Goal: Task Accomplishment & Management: Manage account settings

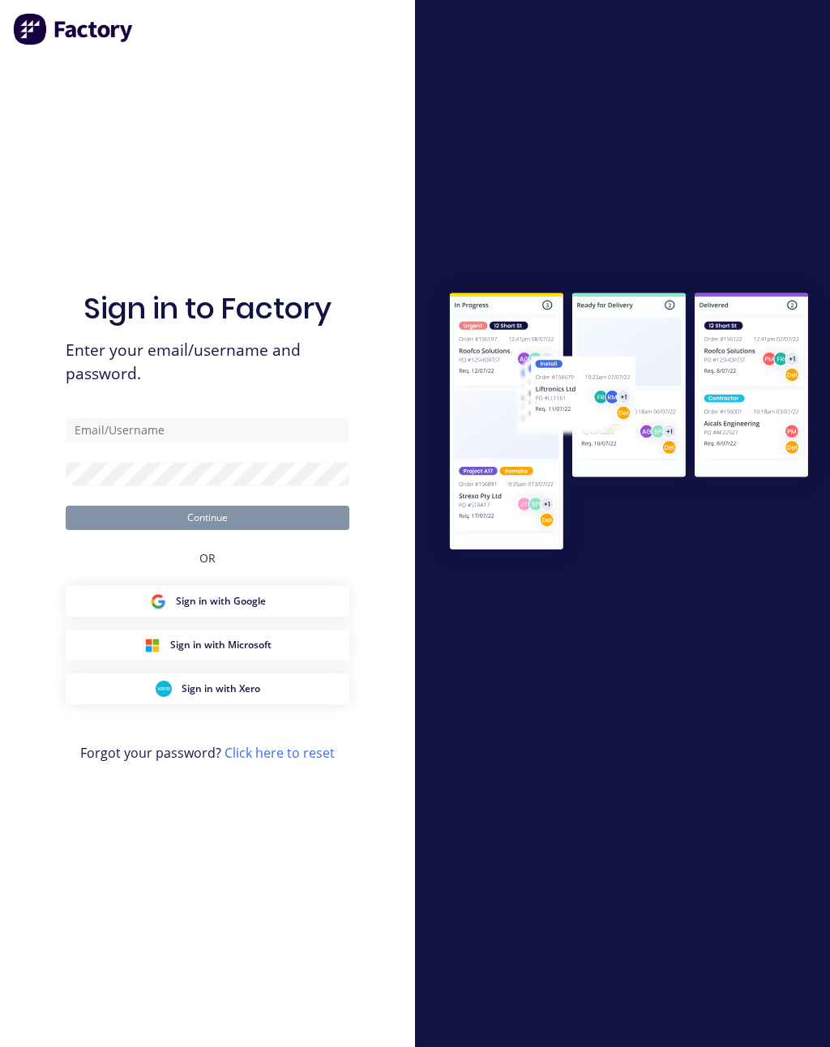
click at [249, 425] on div "Sign in to Factory Enter your email/username and password. Continue OR Sign in …" at bounding box center [208, 539] width 284 height 989
click at [261, 442] on input "text" at bounding box center [208, 430] width 284 height 24
type input "[PERSON_NAME][EMAIL_ADDRESS][PERSON_NAME][DOMAIN_NAME]"
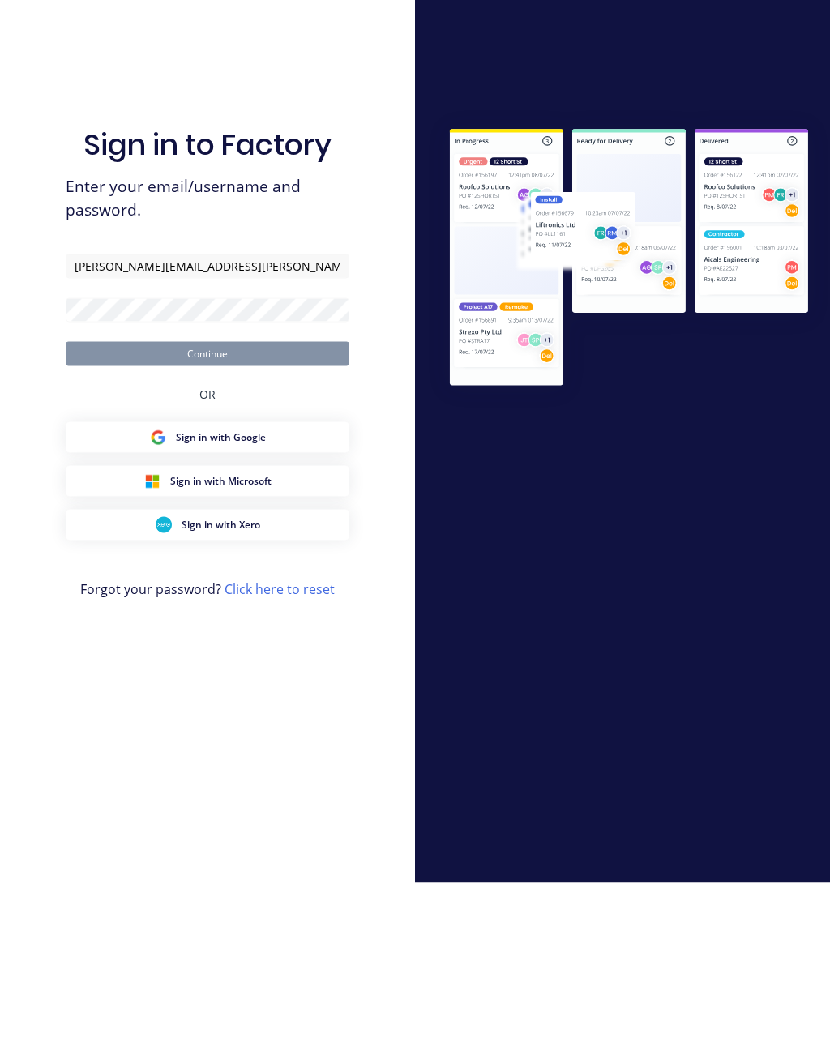
click at [301, 744] on link "Click here to reset" at bounding box center [279, 753] width 110 height 18
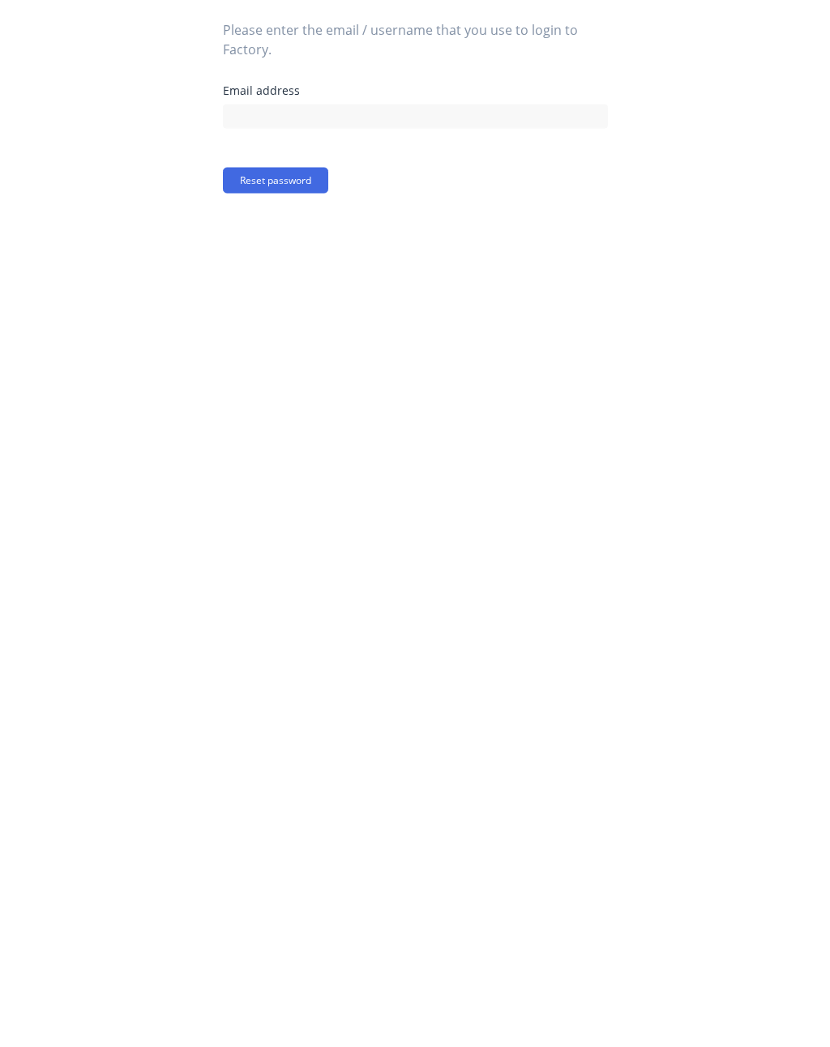
scroll to position [25, 0]
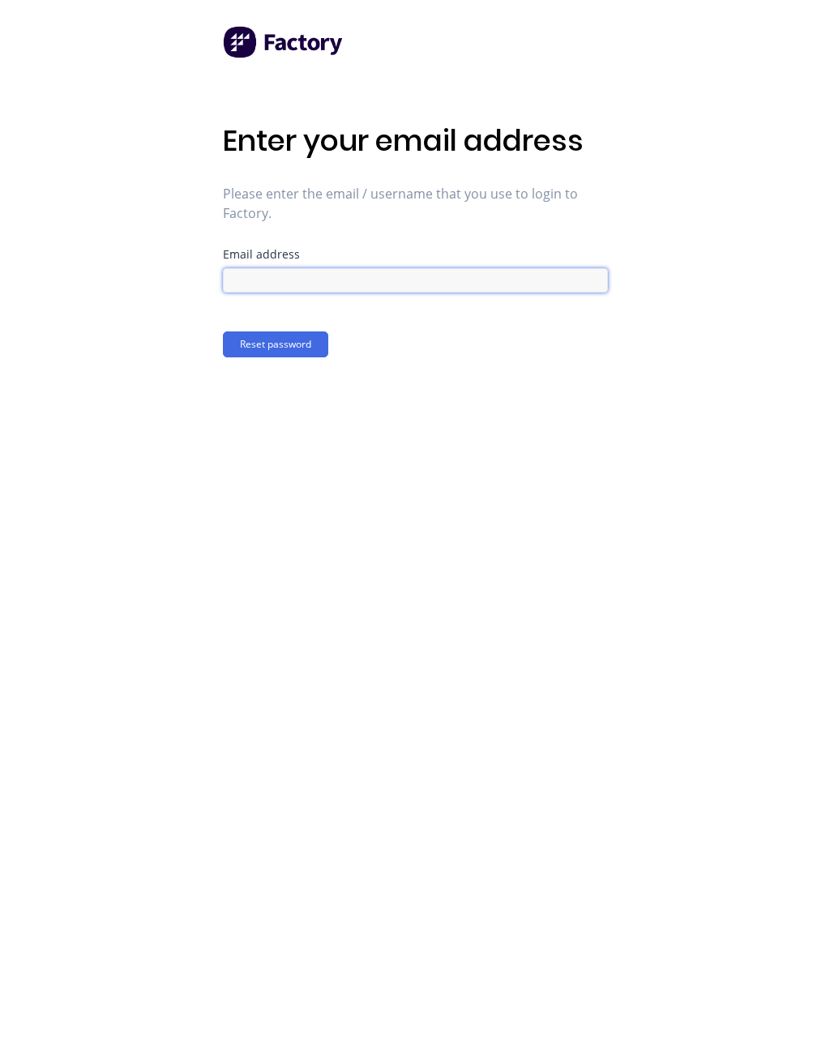
click at [442, 268] on input at bounding box center [415, 280] width 385 height 24
type input "[PERSON_NAME][EMAIL_ADDRESS][PERSON_NAME][DOMAIN_NAME]"
click at [302, 331] on button "Reset password" at bounding box center [275, 344] width 105 height 26
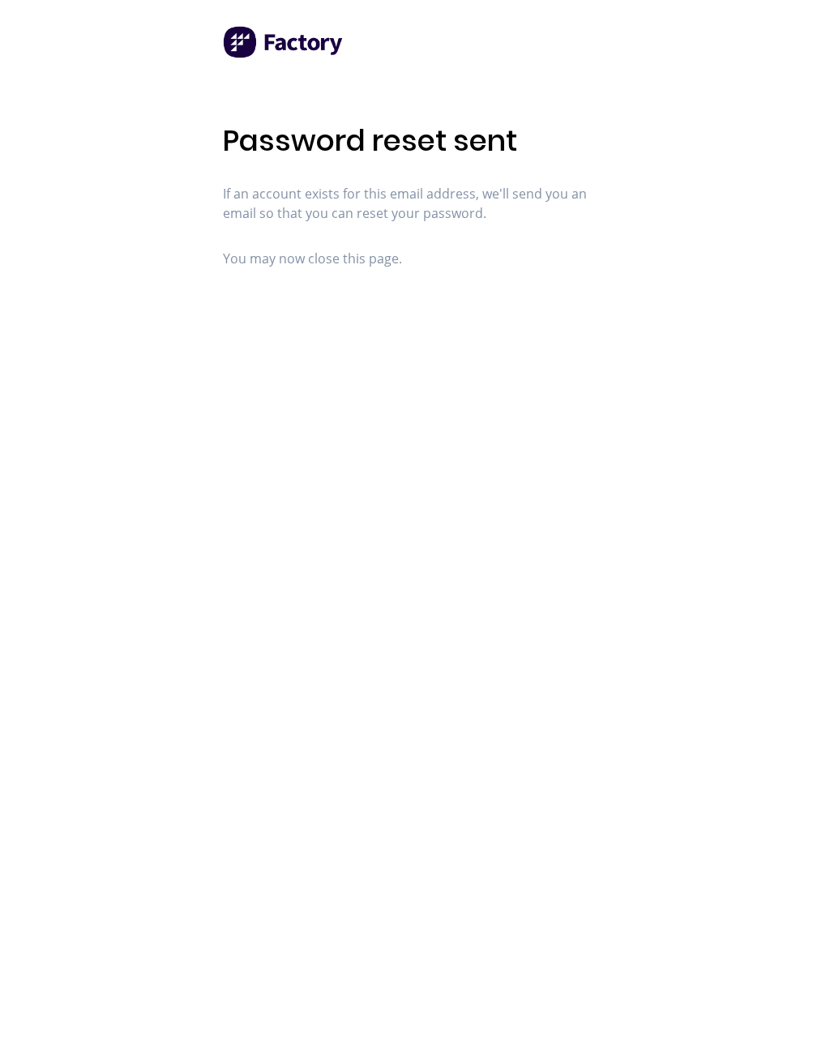
click at [303, 26] on img at bounding box center [284, 42] width 122 height 32
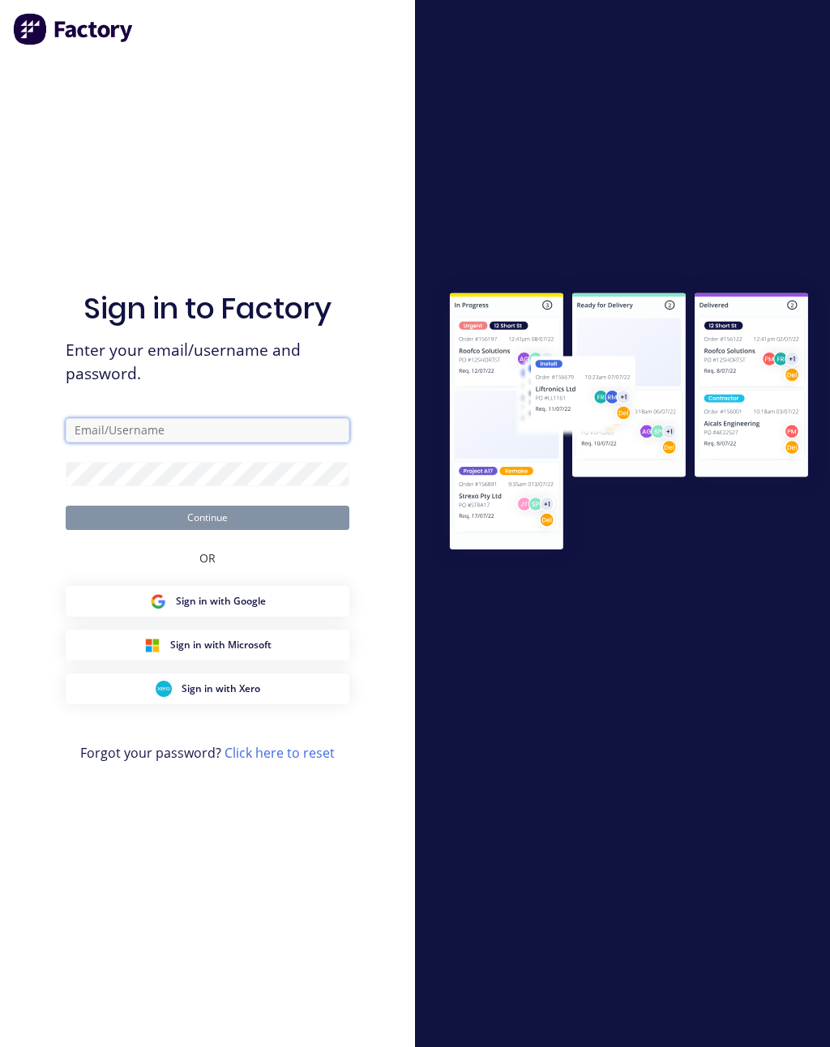
click at [263, 427] on input "text" at bounding box center [208, 430] width 284 height 24
type input "[PERSON_NAME][EMAIL_ADDRESS][PERSON_NAME][DOMAIN_NAME]"
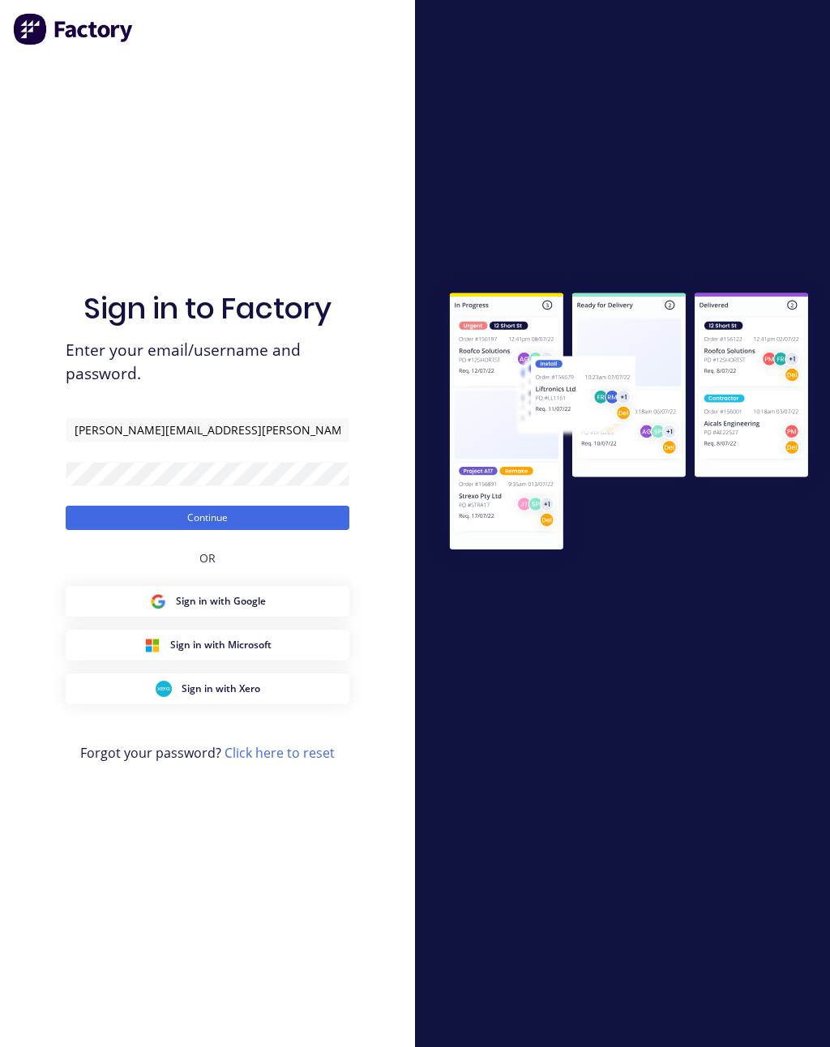
click at [323, 507] on button "Continue" at bounding box center [208, 518] width 284 height 24
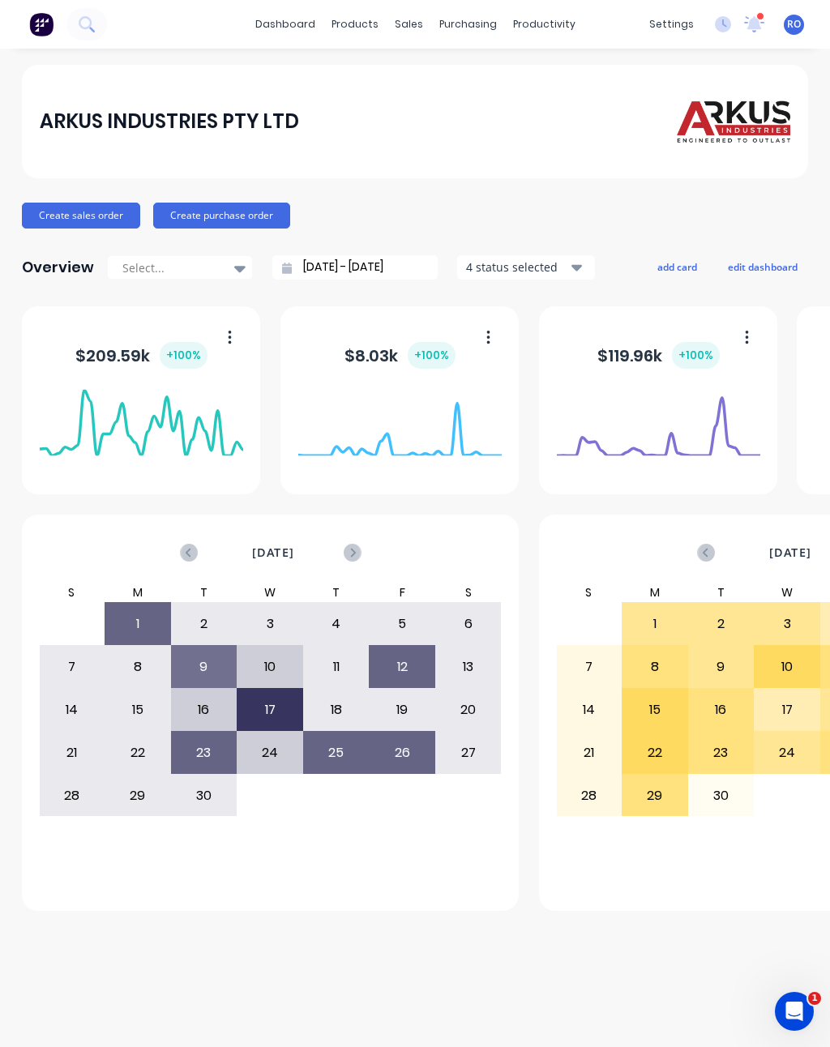
click at [92, 20] on icon at bounding box center [86, 23] width 15 height 15
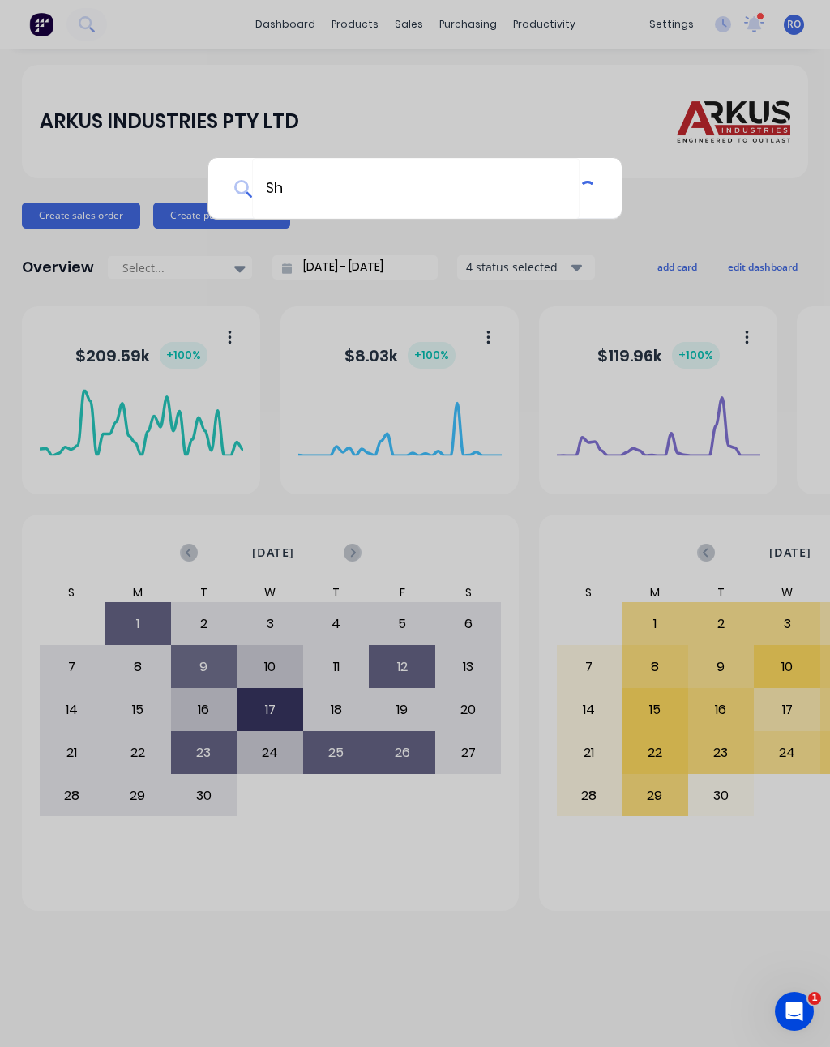
type input "S"
type input "A"
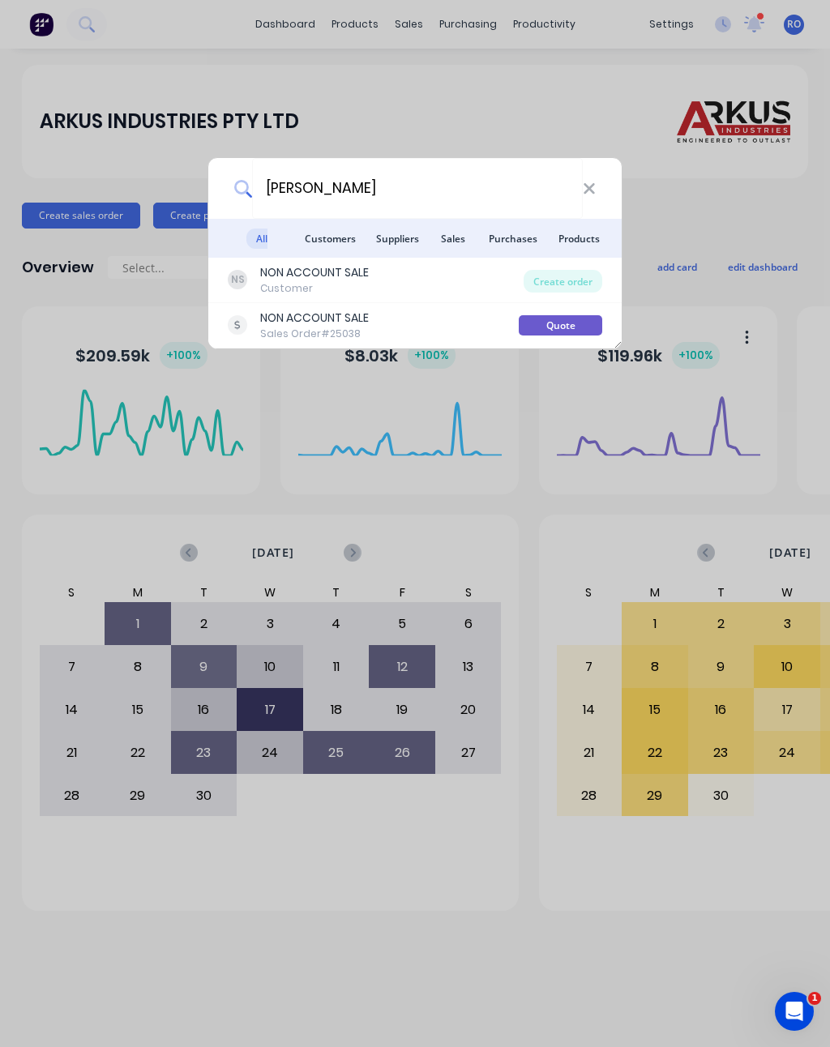
type input "[PERSON_NAME]"
click at [541, 308] on div "NON ACCOUNT SALE Sales Order #25038 Quote" at bounding box center [414, 325] width 413 height 45
click at [452, 322] on div "NON ACCOUNT SALE Sales Order #25038" at bounding box center [373, 326] width 291 height 32
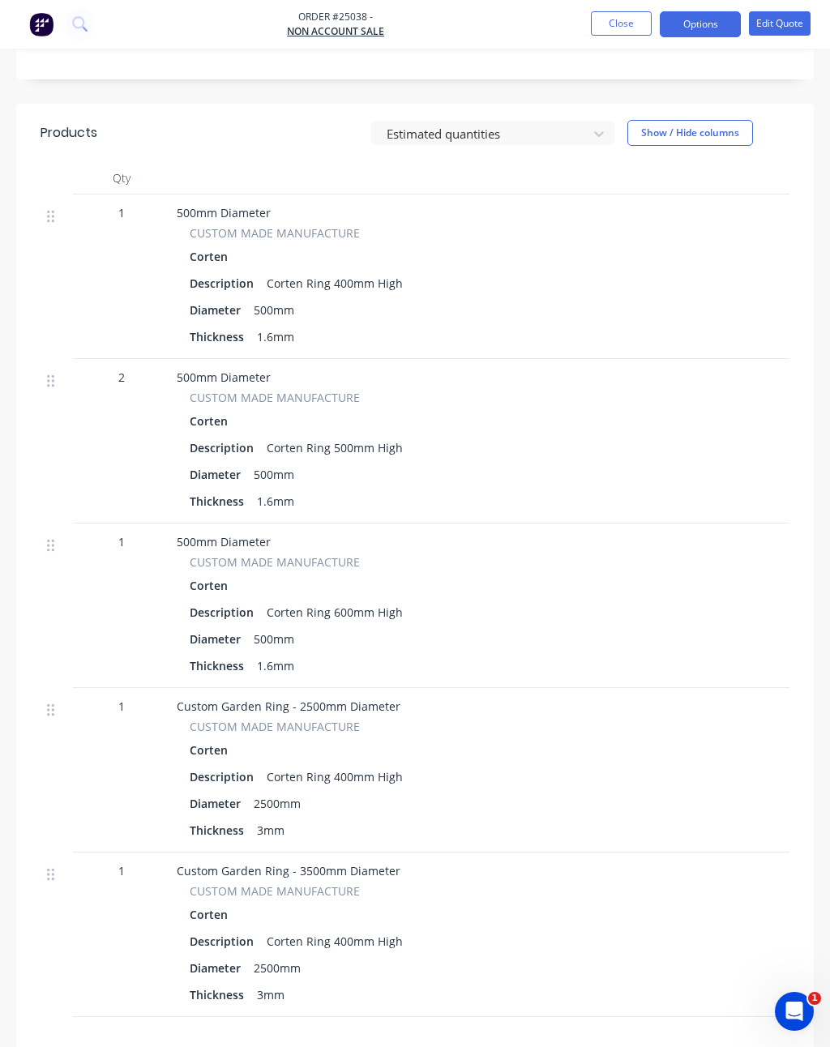
scroll to position [415, 0]
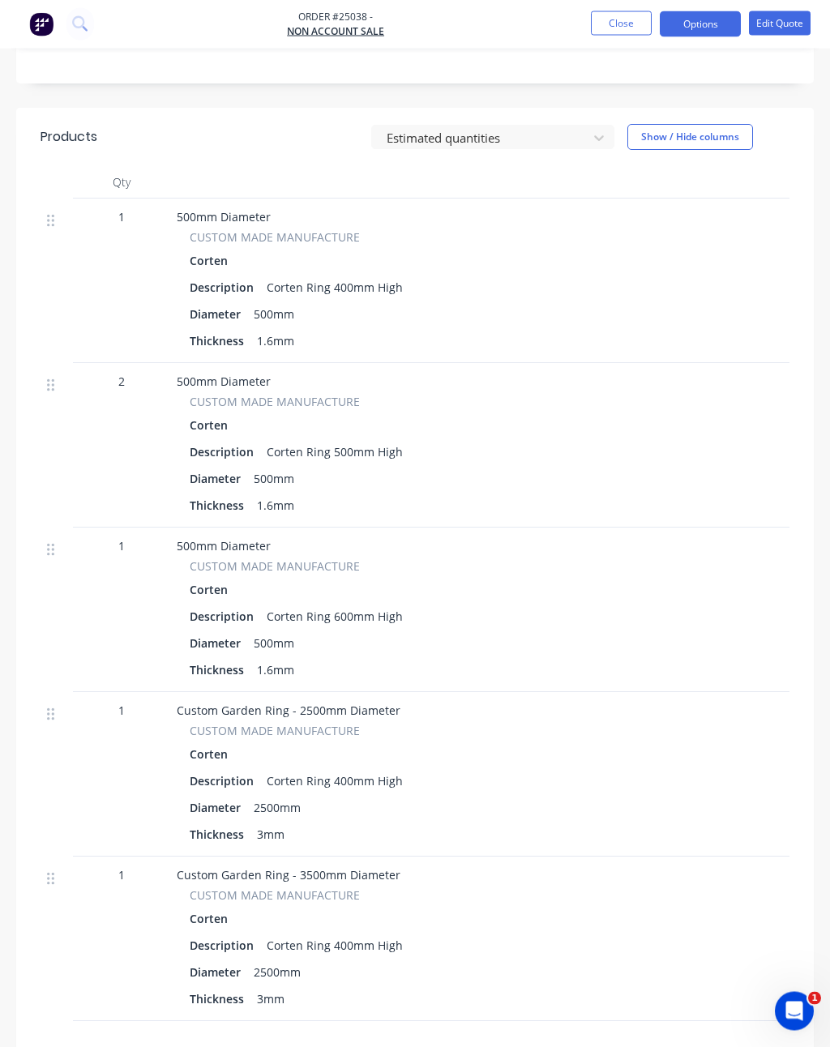
click at [789, 23] on button "Edit Quote" at bounding box center [780, 23] width 62 height 24
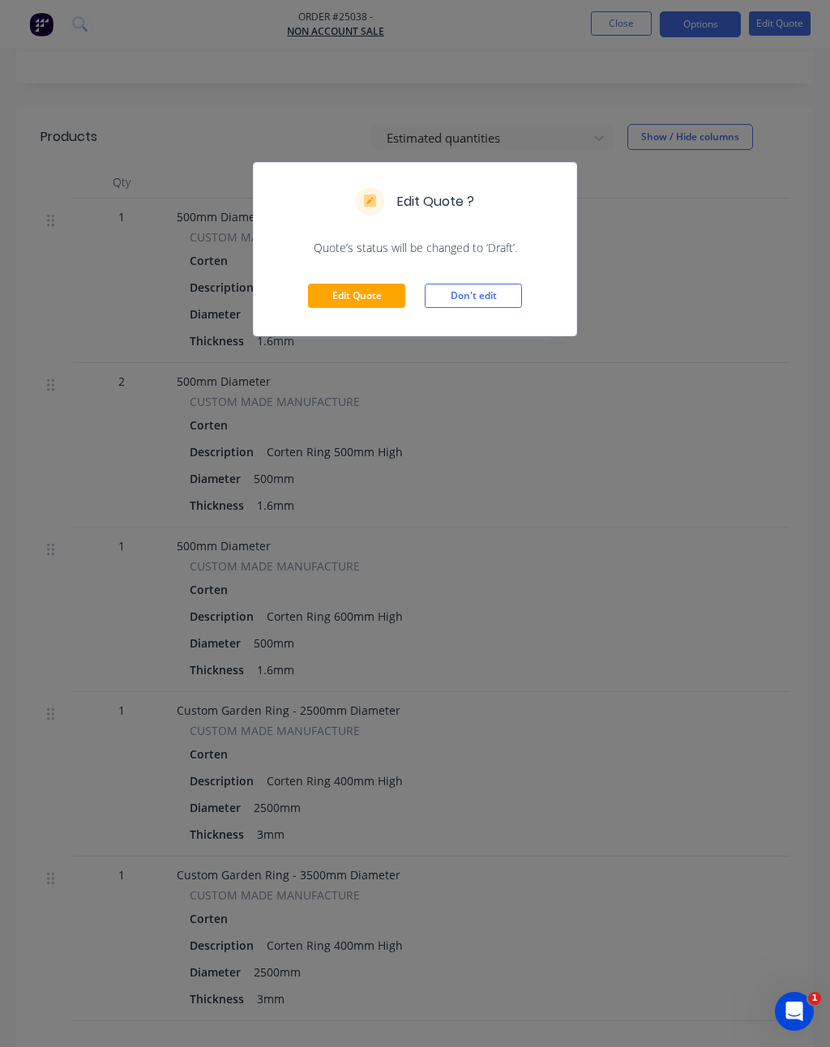
click at [357, 300] on button "Edit Quote" at bounding box center [356, 296] width 97 height 24
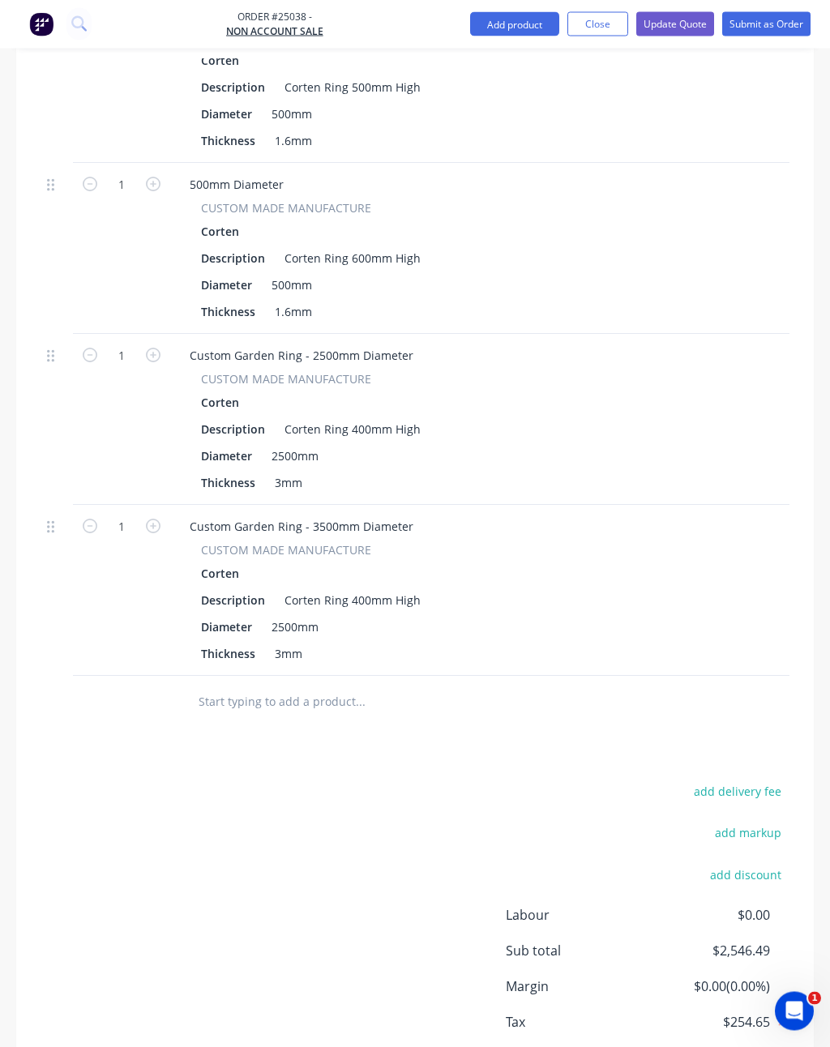
scroll to position [852, 0]
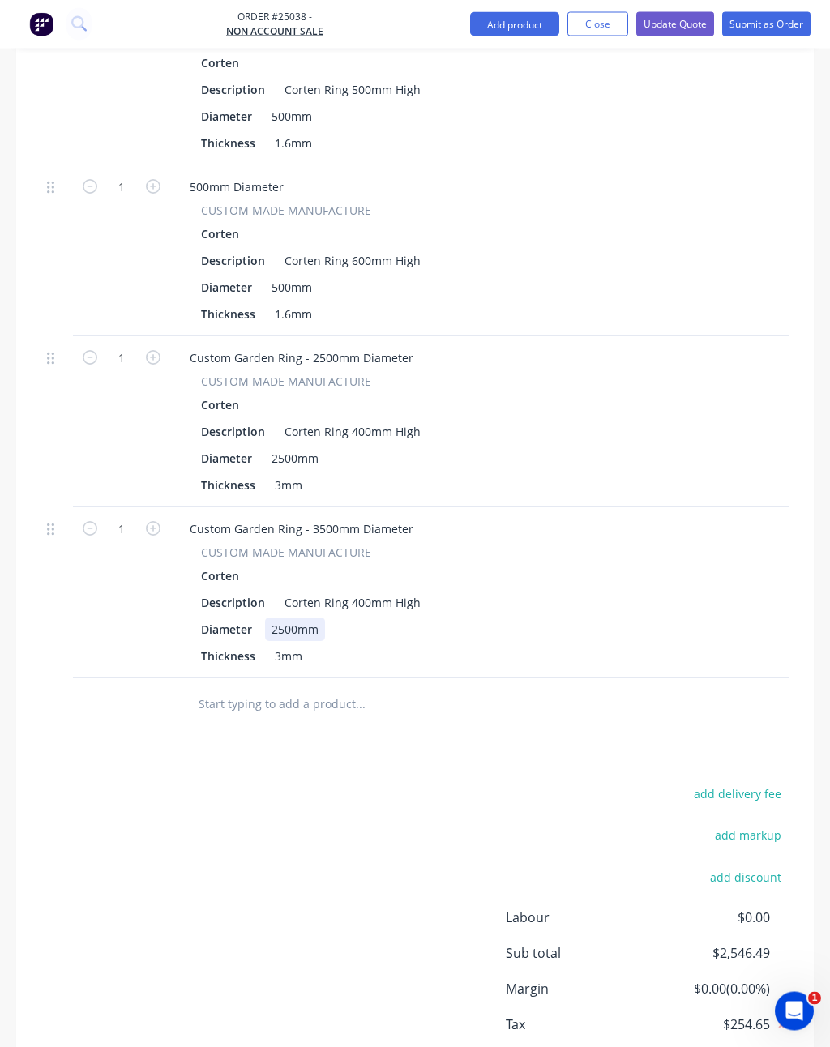
click at [322, 618] on div "2500mm" at bounding box center [295, 629] width 60 height 23
click at [783, 31] on button "Submit as Order" at bounding box center [766, 24] width 88 height 24
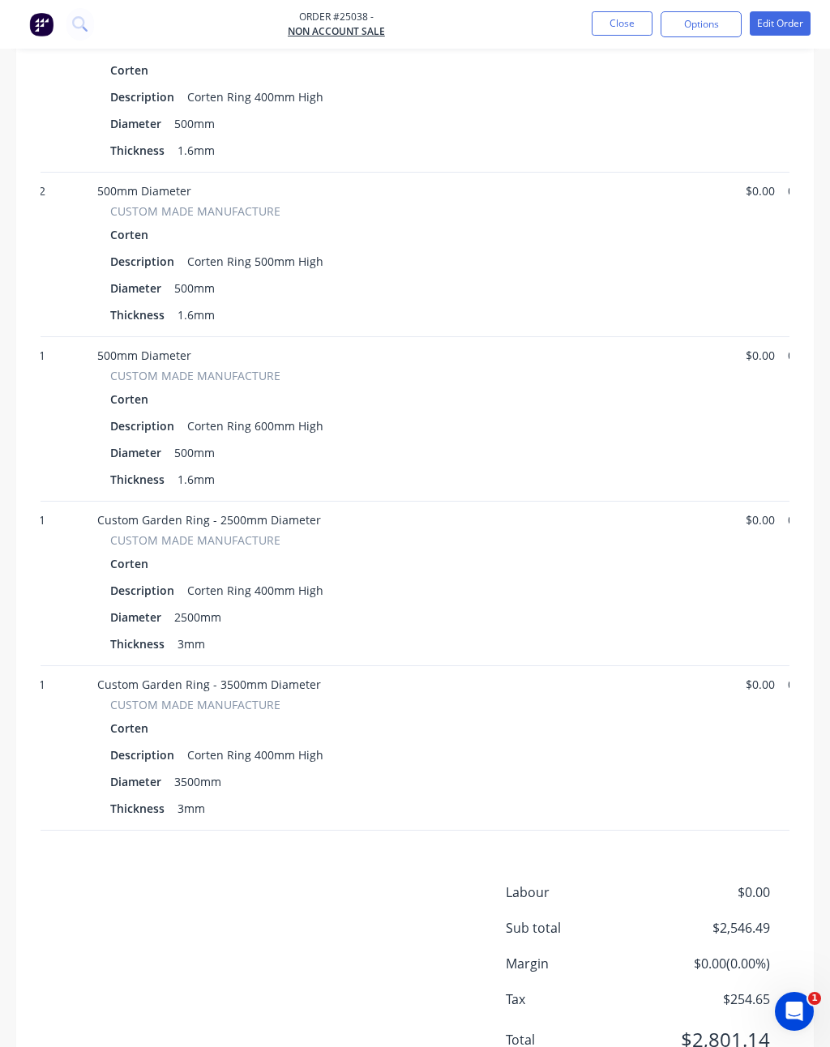
scroll to position [0, 109]
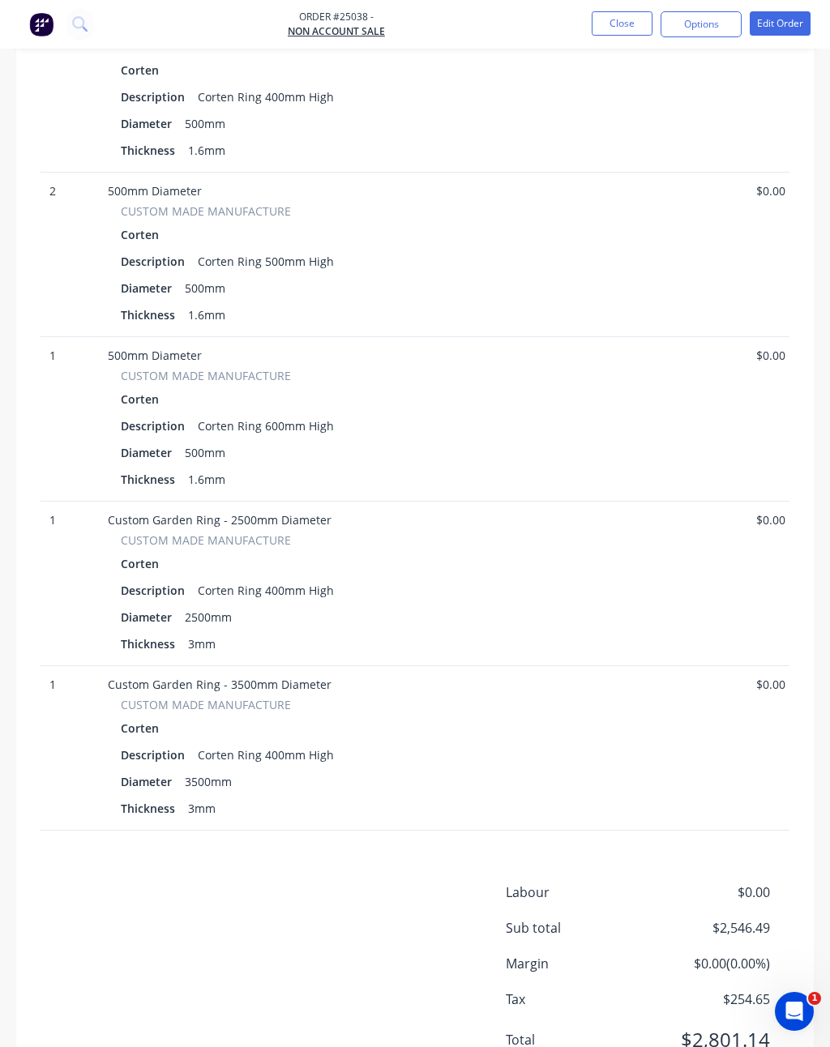
click at [795, 19] on button "Edit Order" at bounding box center [780, 23] width 61 height 24
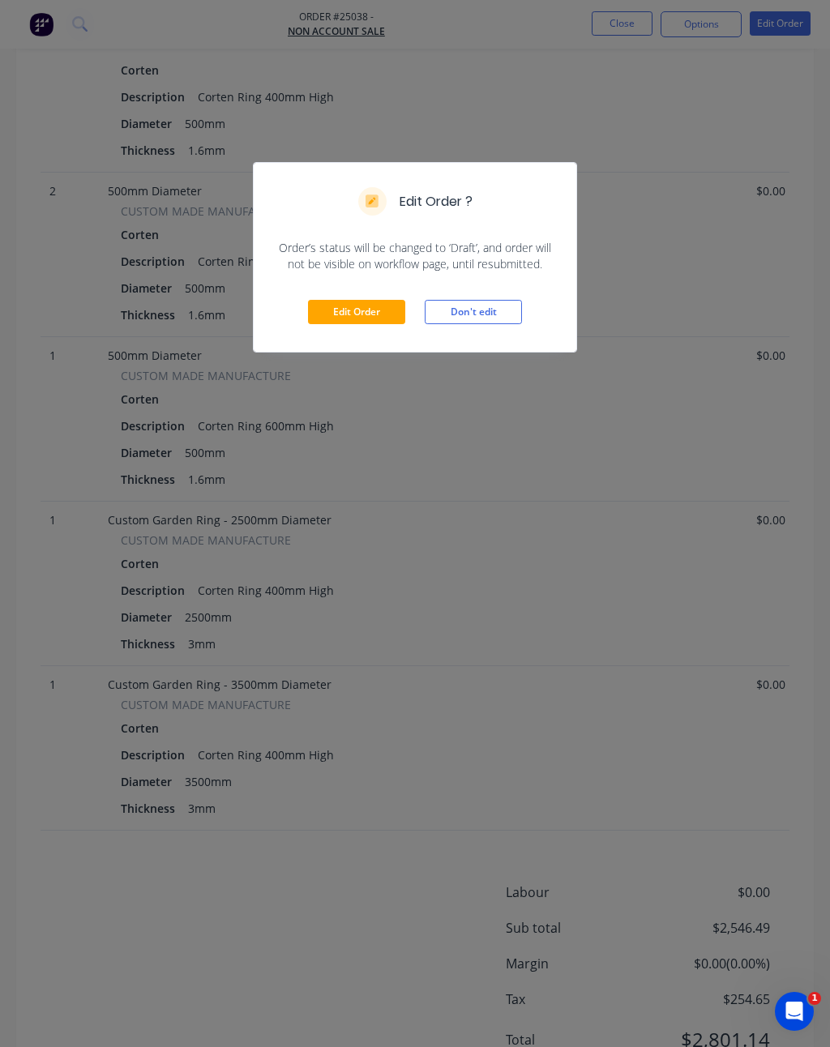
click at [371, 310] on button "Edit Order" at bounding box center [356, 312] width 97 height 24
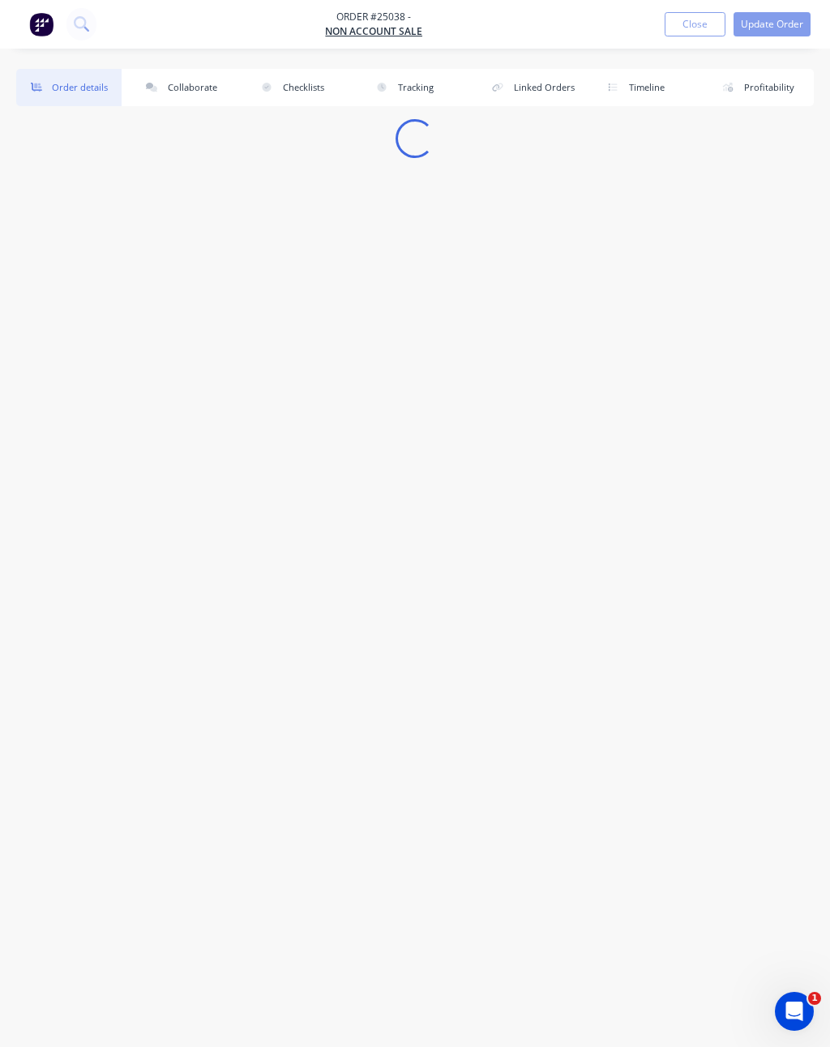
scroll to position [0, 0]
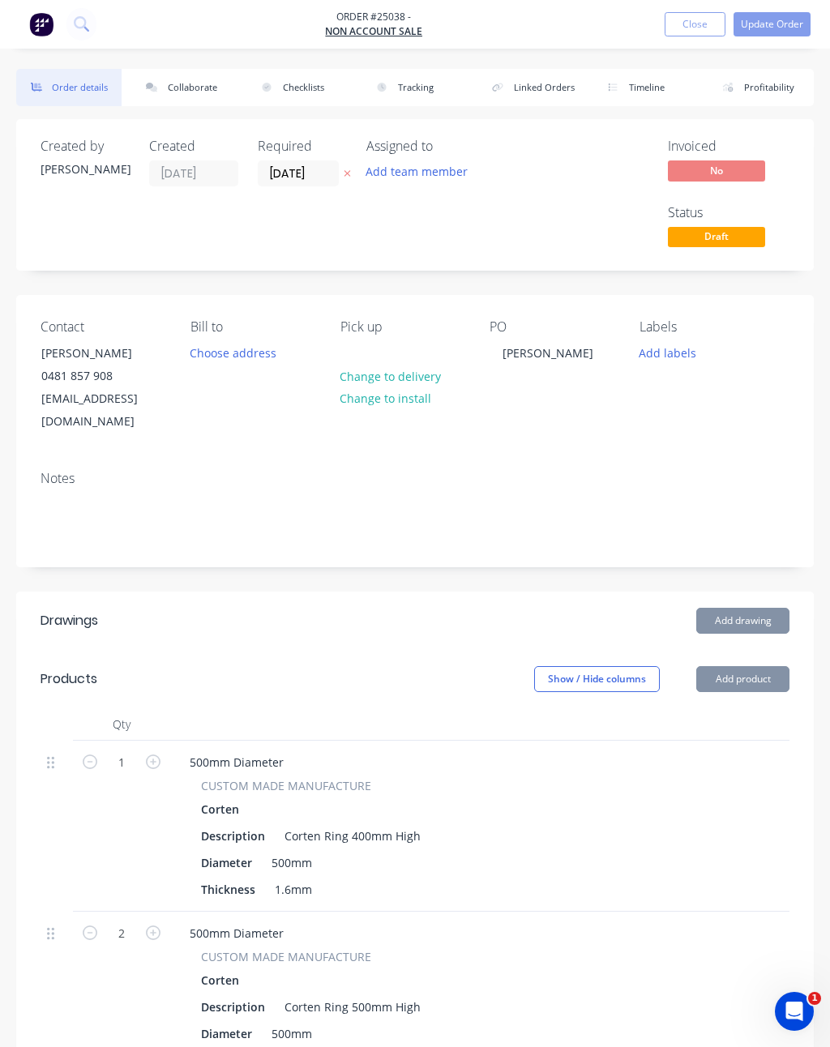
type input "$125.10"
type input "$146.71"
type input "$293.42"
type input "$168.32"
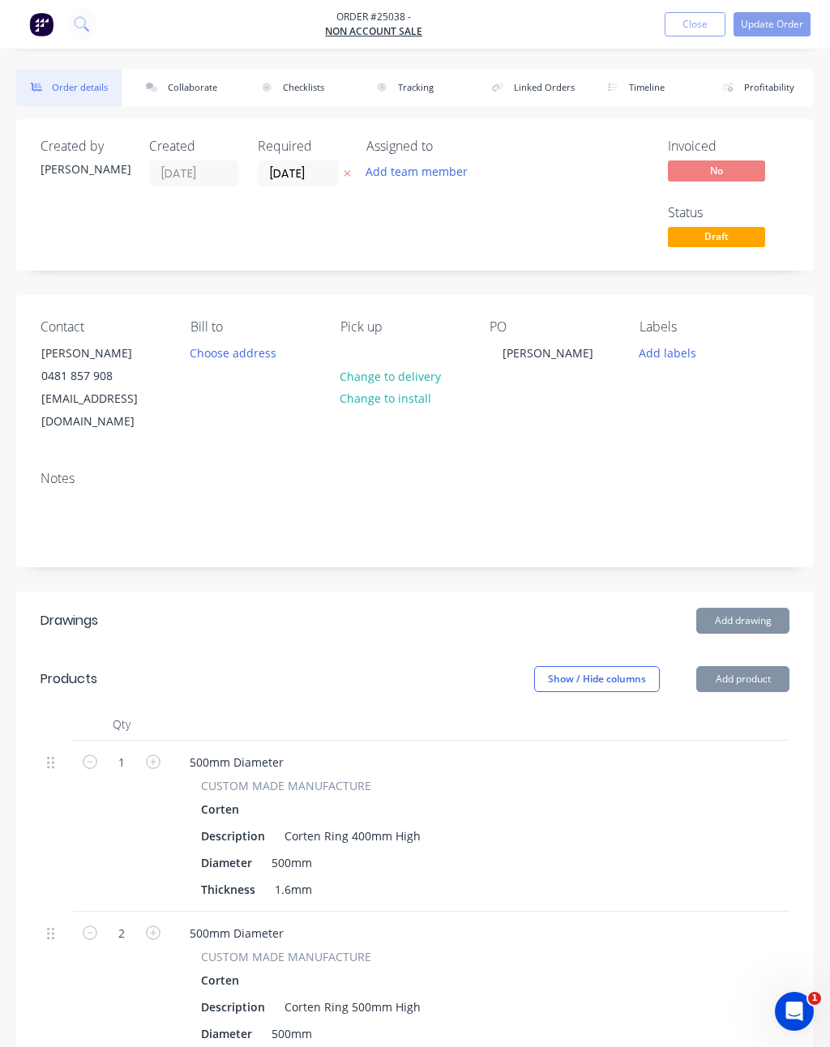
type input "$168.32"
type input "$890.75"
type input "$1,068.90"
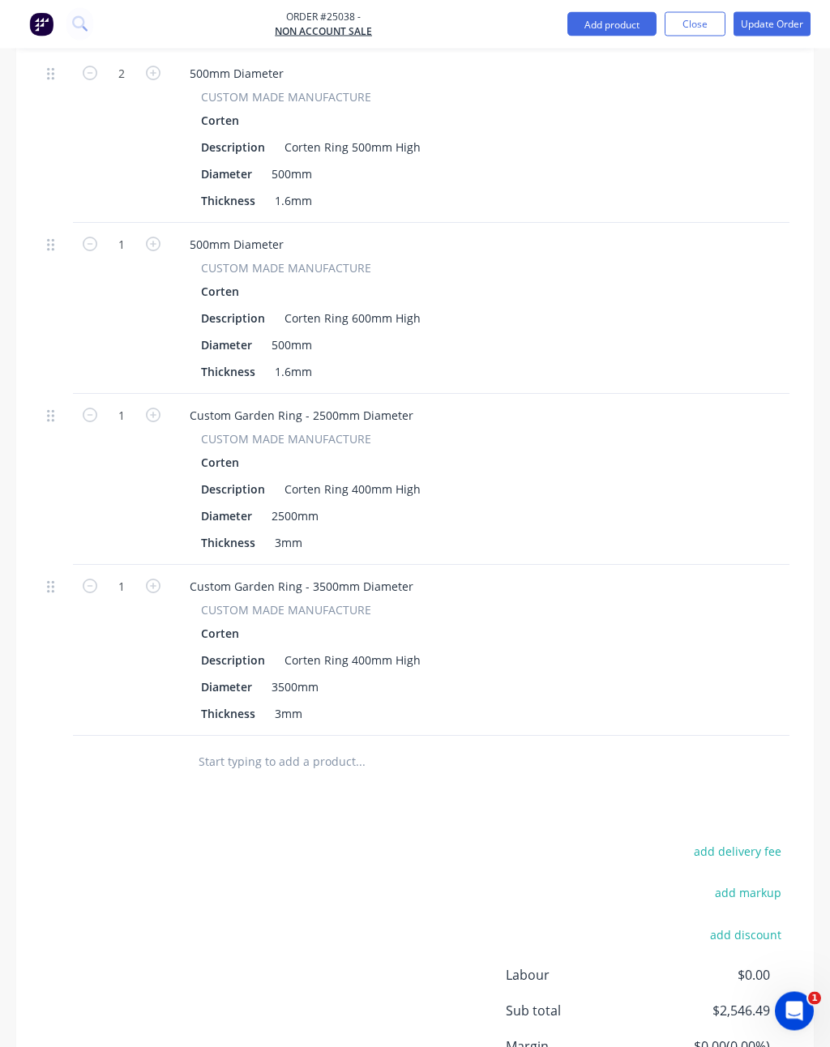
scroll to position [858, 0]
click at [331, 576] on div "Custom Garden Ring - 3500mm Diameter" at bounding box center [302, 587] width 250 height 23
click at [300, 677] on div "3500mm" at bounding box center [295, 688] width 60 height 23
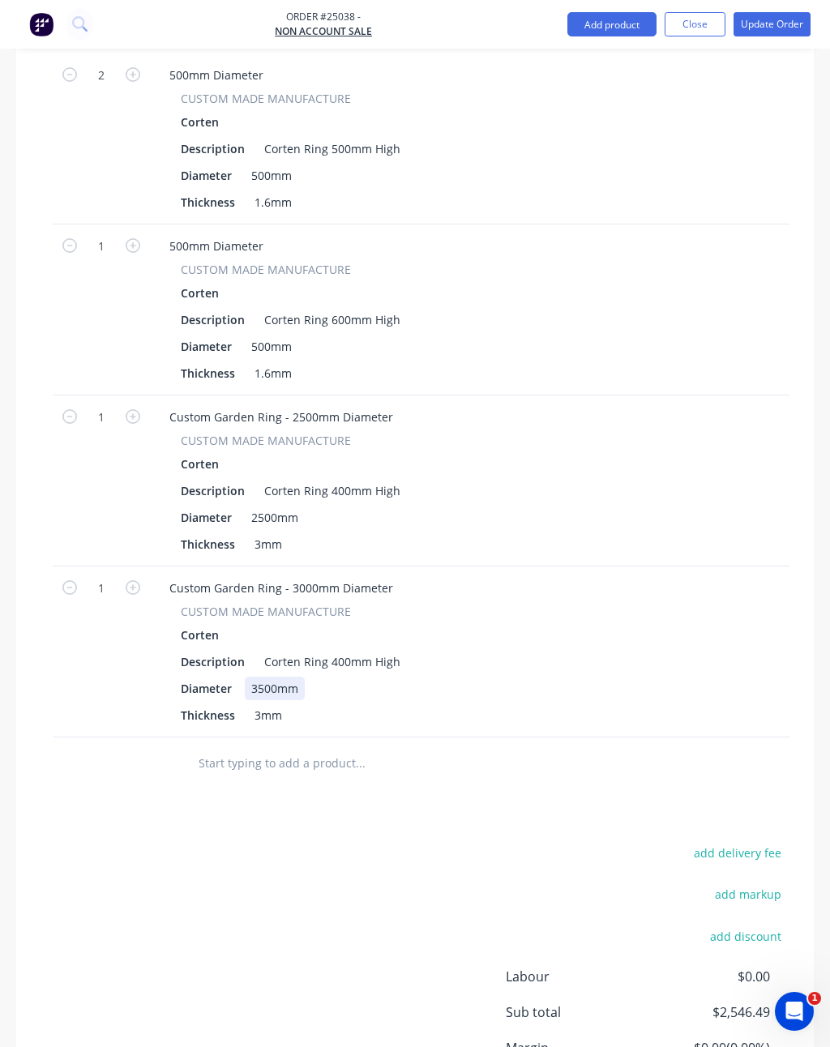
click at [280, 677] on div "3500mm" at bounding box center [275, 688] width 60 height 23
click at [279, 677] on div "3500mm" at bounding box center [275, 688] width 60 height 23
click at [278, 677] on div "3500mm" at bounding box center [275, 688] width 60 height 23
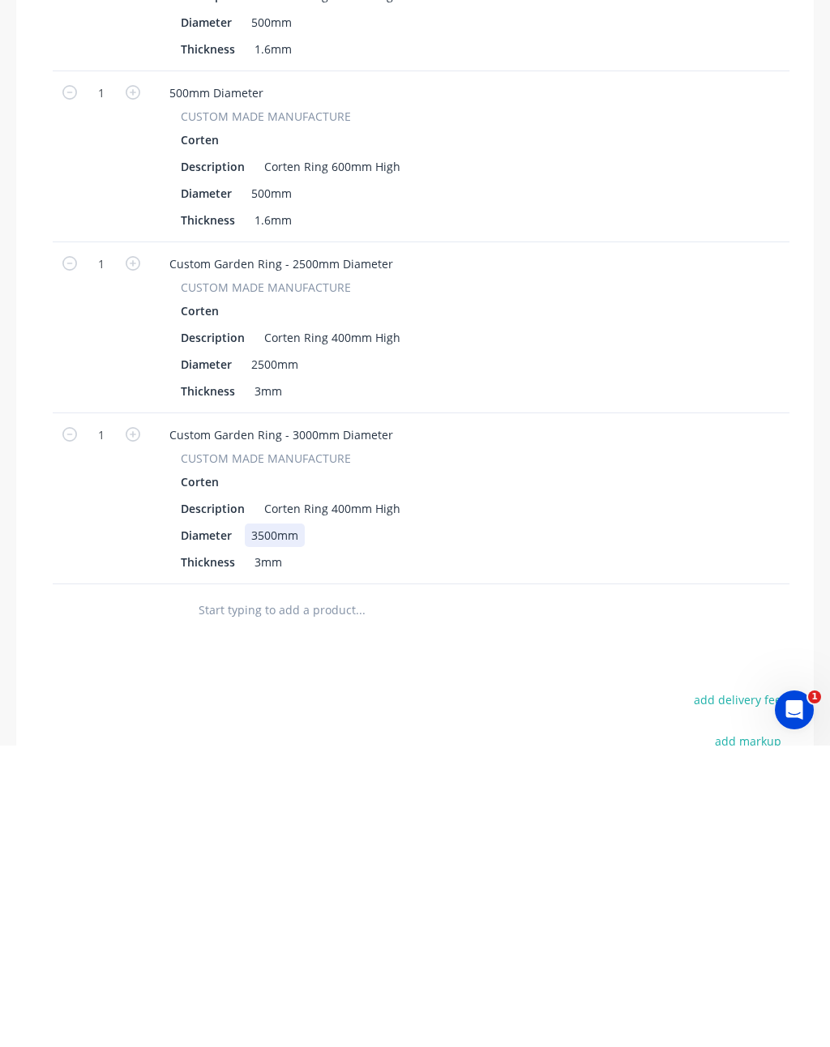
scroll to position [733, 0]
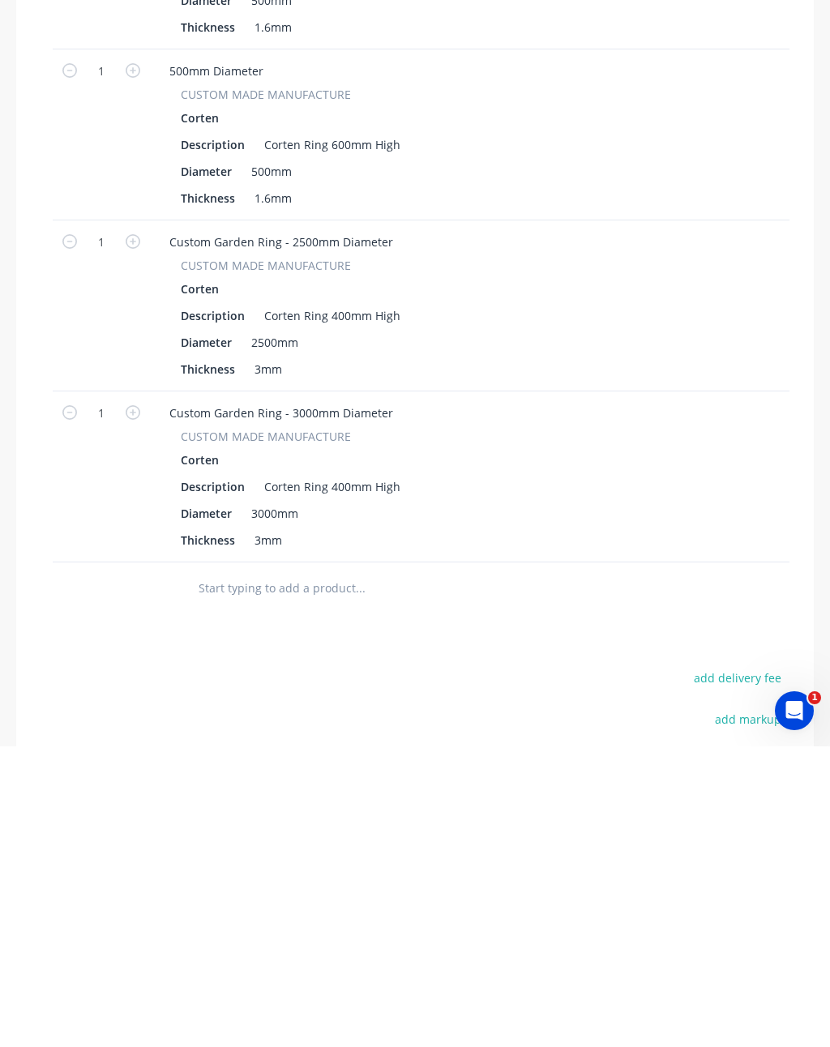
click at [602, 967] on div "add delivery fee" at bounding box center [688, 987] width 203 height 41
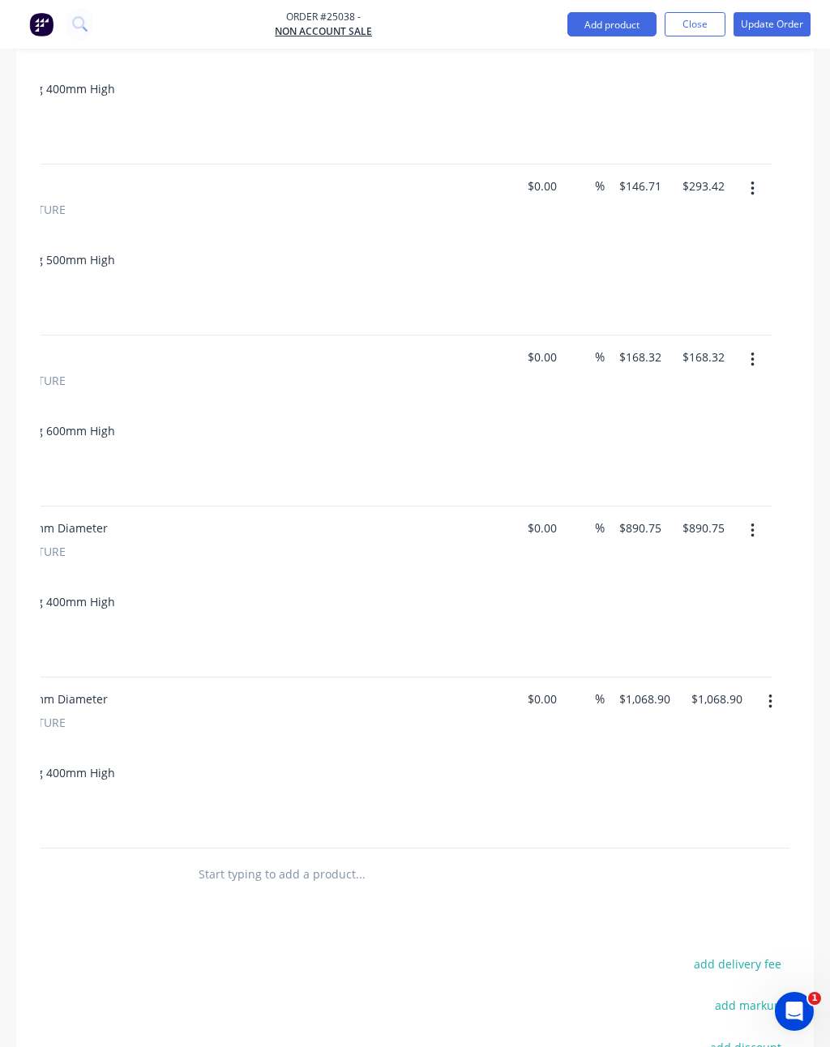
scroll to position [0, 305]
click at [746, 516] on button "button" at bounding box center [752, 530] width 38 height 29
click at [682, 659] on div "Delete" at bounding box center [694, 670] width 125 height 23
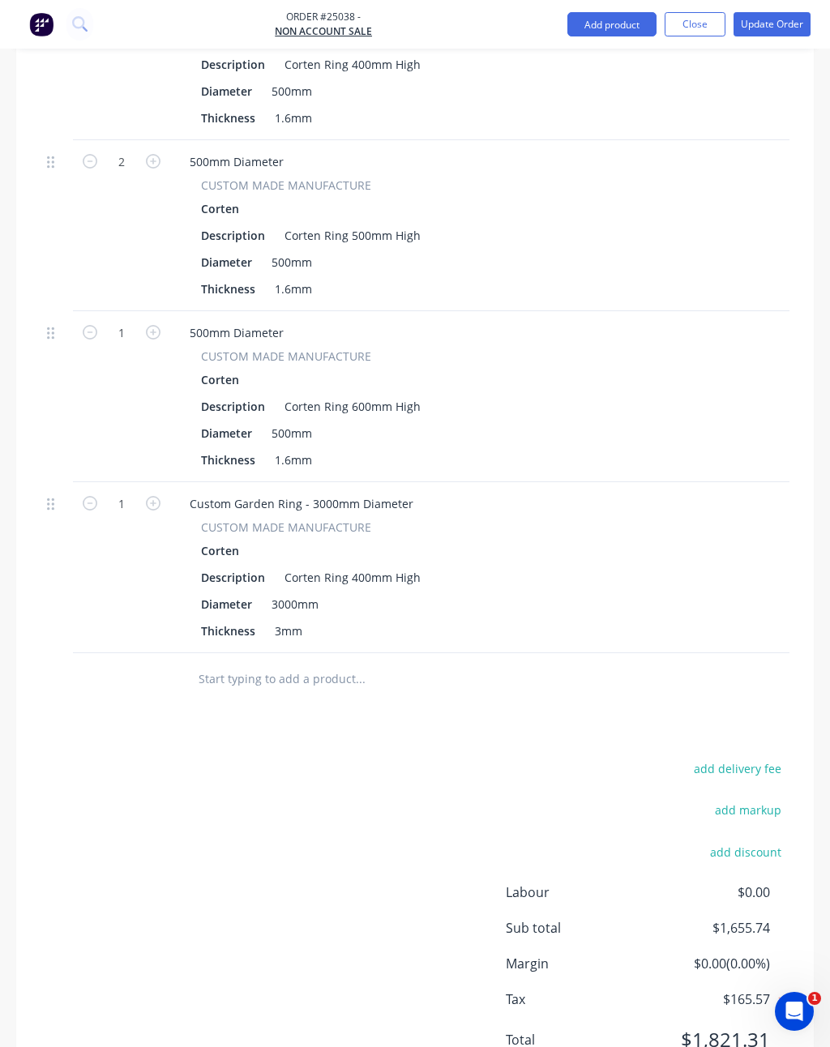
scroll to position [0, 0]
click at [297, 663] on input "text" at bounding box center [319, 679] width 243 height 32
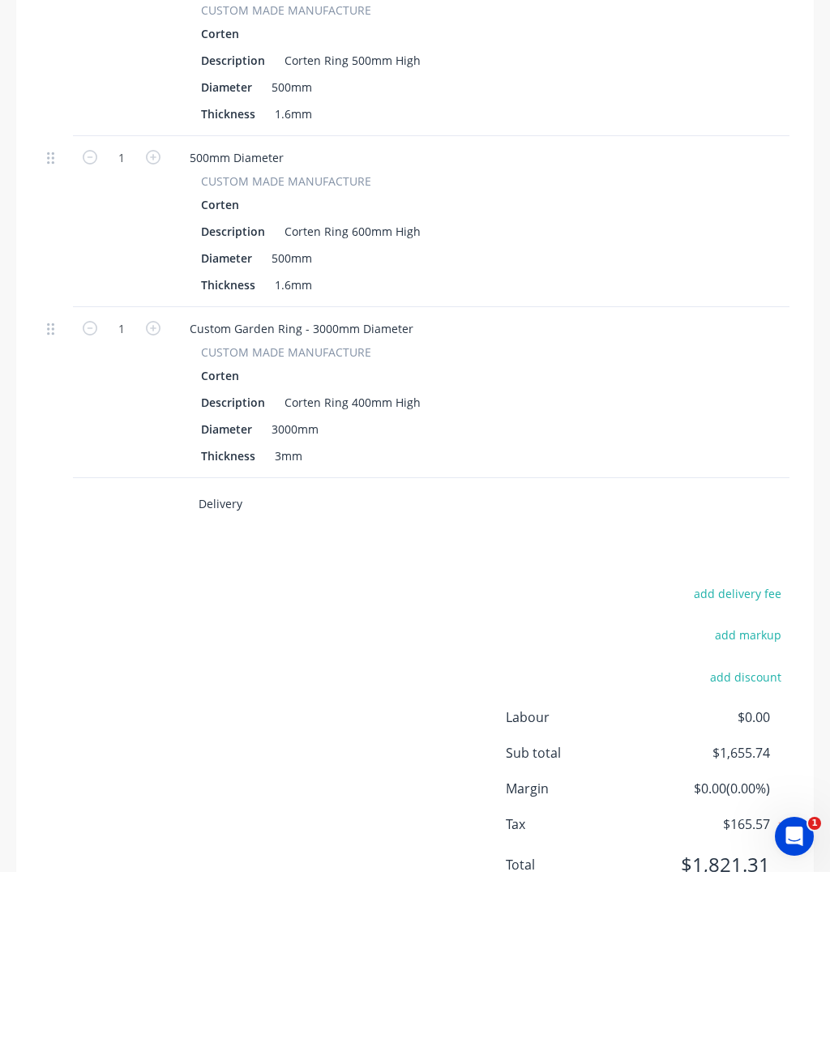
scroll to position [797, 0]
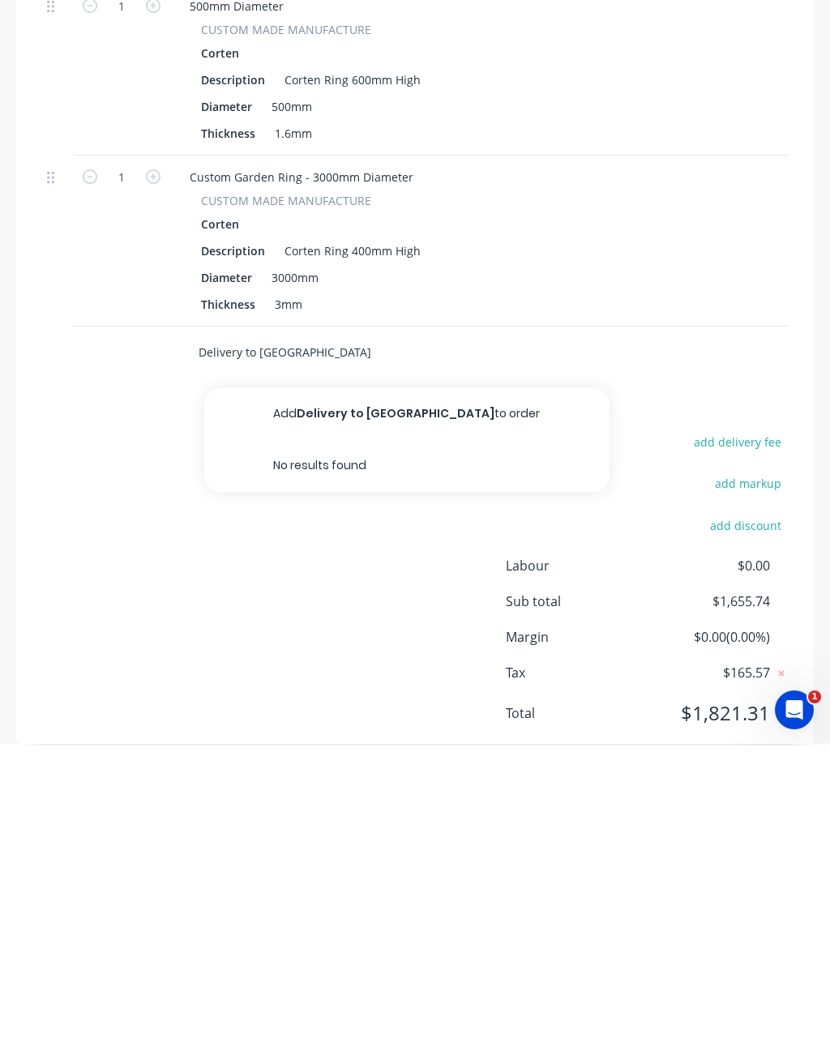
type input "Delivery to [GEOGRAPHIC_DATA]"
click at [365, 690] on button "Add Delivery to [GEOGRAPHIC_DATA] to order" at bounding box center [406, 716] width 405 height 52
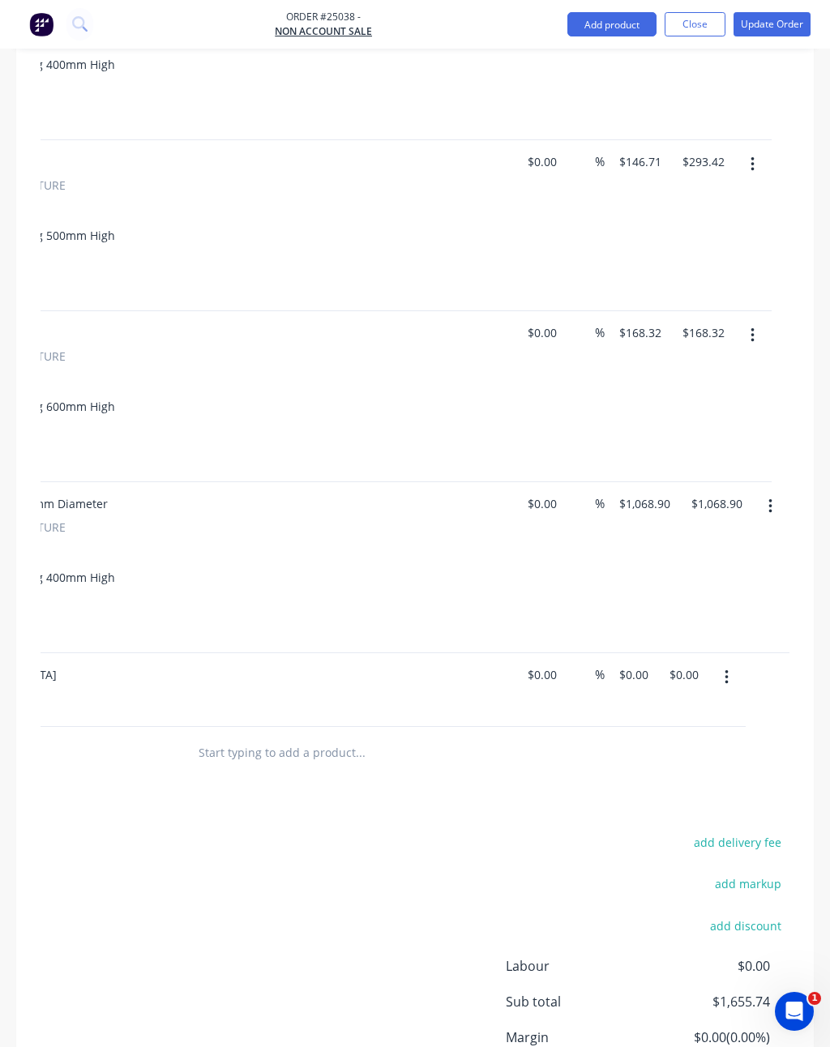
scroll to position [0, 305]
click at [484, 653] on div "1 Delivery to [GEOGRAPHIC_DATA] $0.00 $0.00 % $0.00 $0.00 $0.00 $0.00" at bounding box center [109, 690] width 749 height 74
click at [613, 663] on div "$0.00 $0.00" at bounding box center [614, 674] width 44 height 23
type input "$0.00"
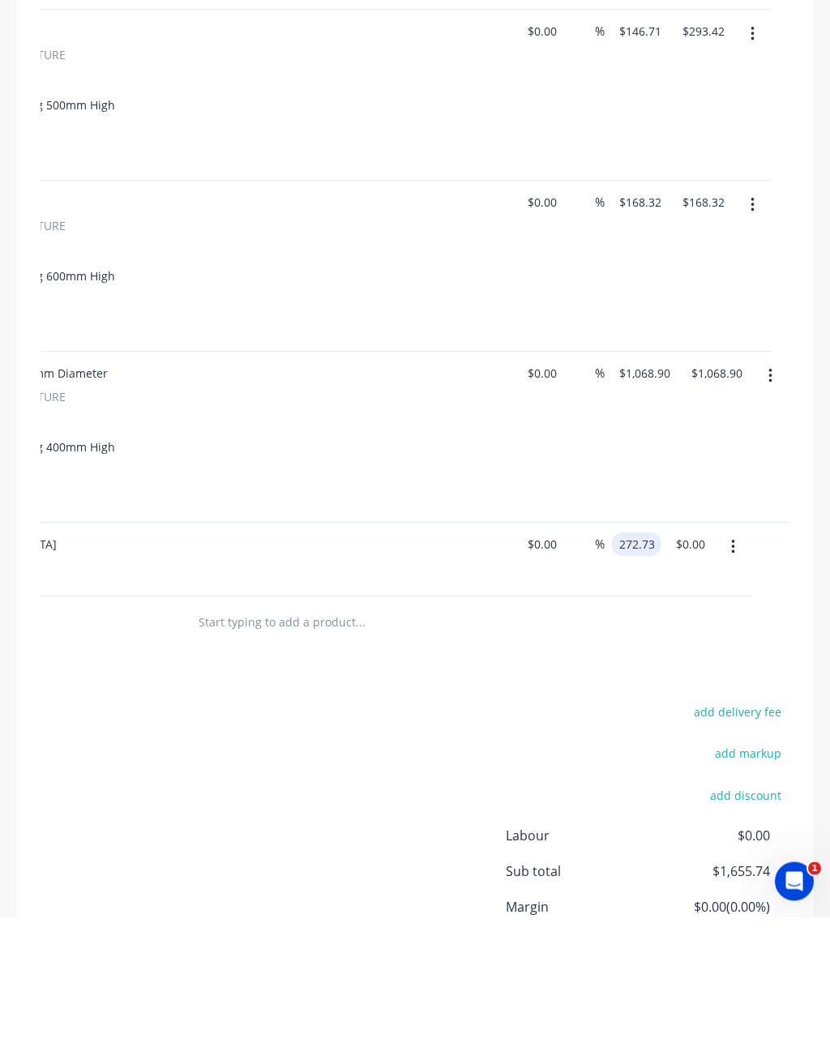
click at [707, 663] on input "$0.00" at bounding box center [692, 674] width 37 height 23
type input "$272.73"
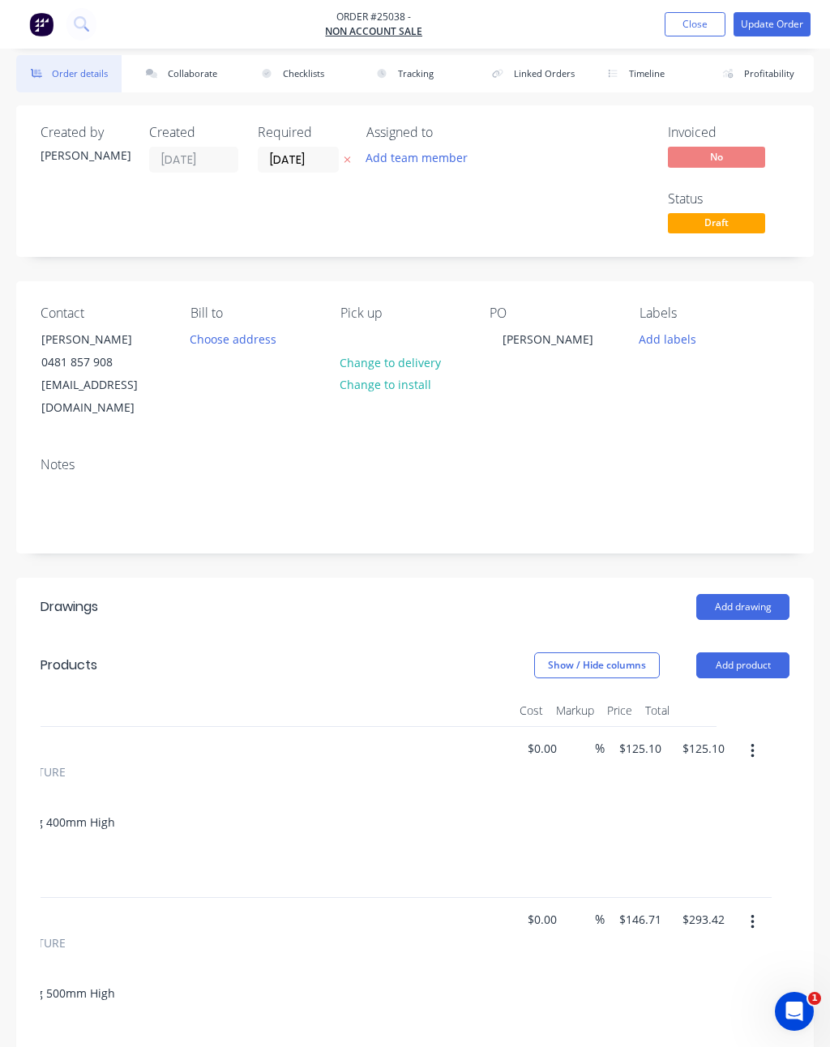
scroll to position [0, 0]
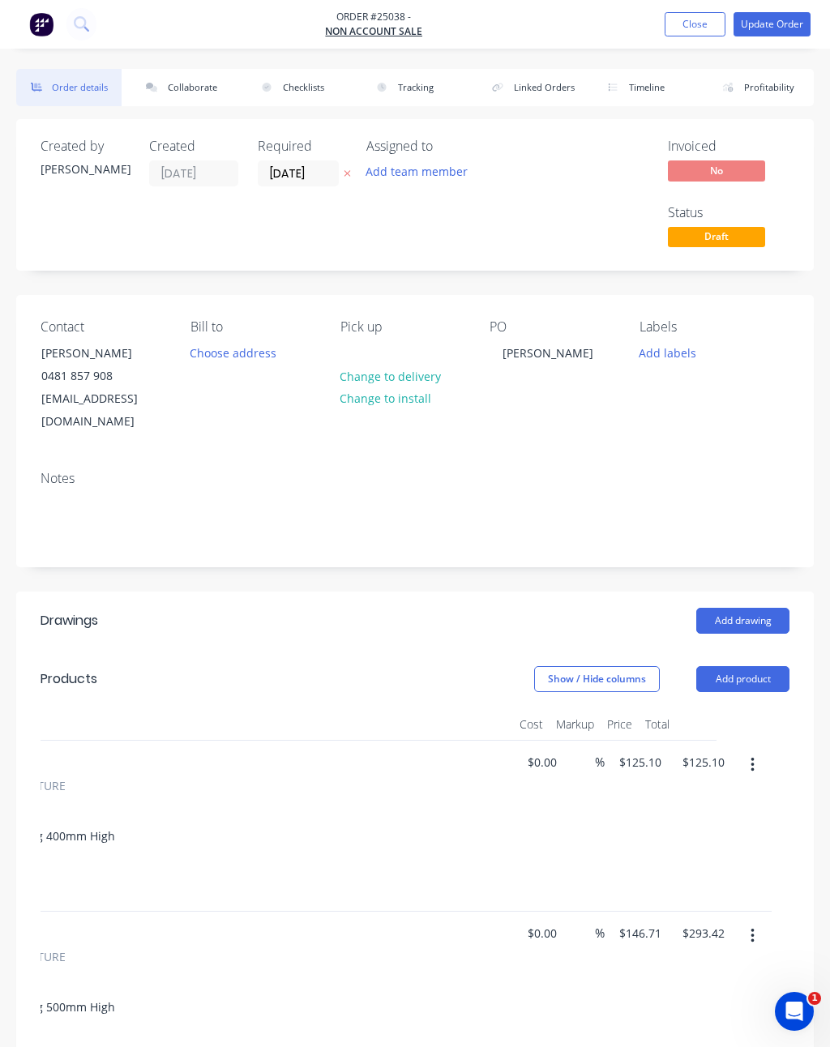
click at [787, 23] on button "Update Order" at bounding box center [771, 24] width 77 height 24
type input "$272.73"
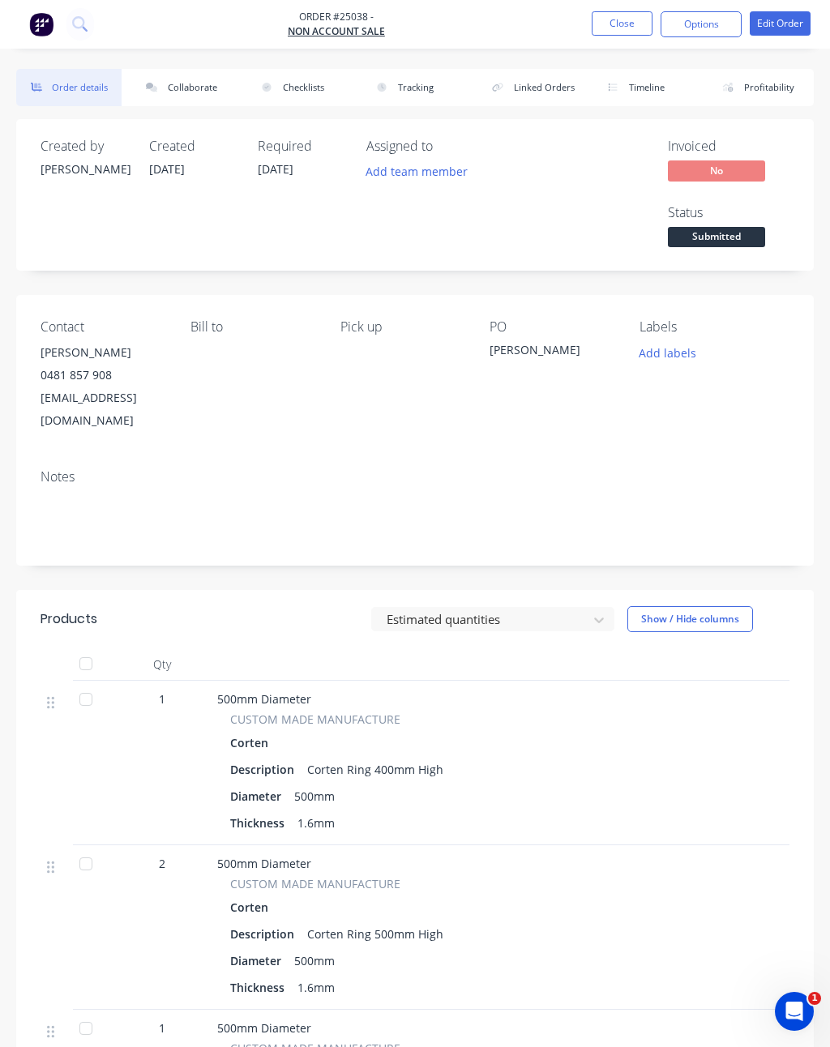
click at [706, 26] on button "Options" at bounding box center [700, 24] width 81 height 26
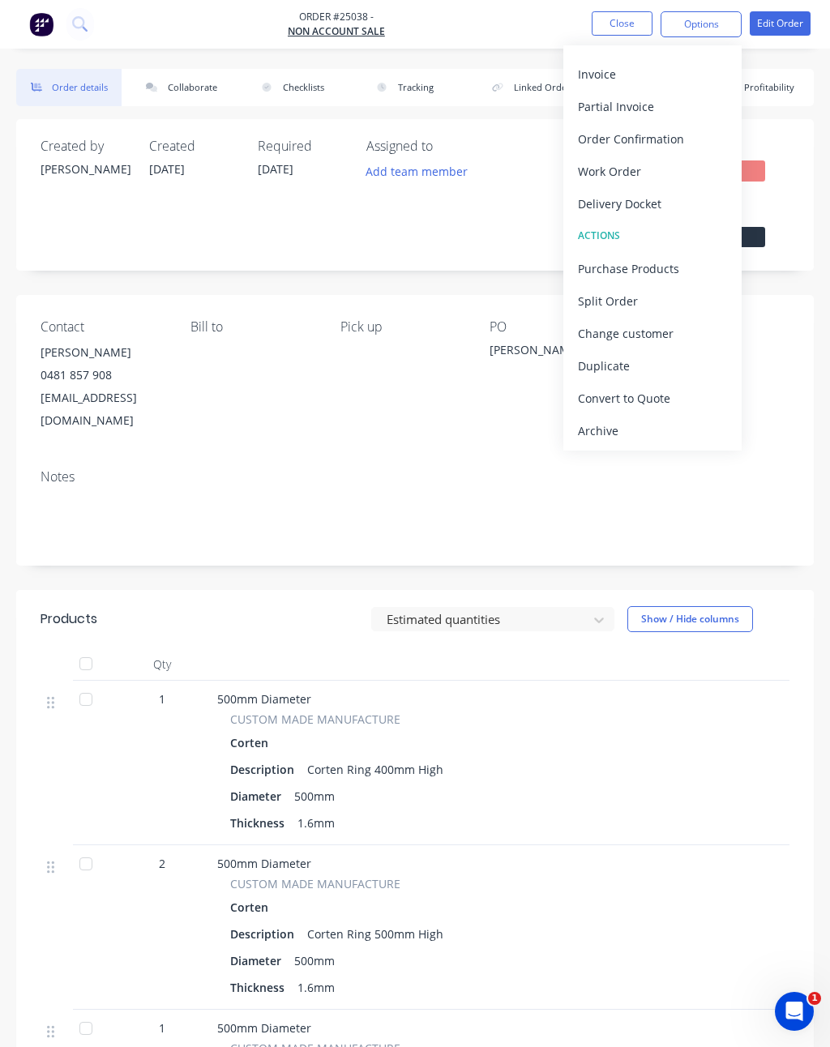
scroll to position [24, 0]
click at [651, 397] on div "Convert to Quote" at bounding box center [652, 398] width 149 height 23
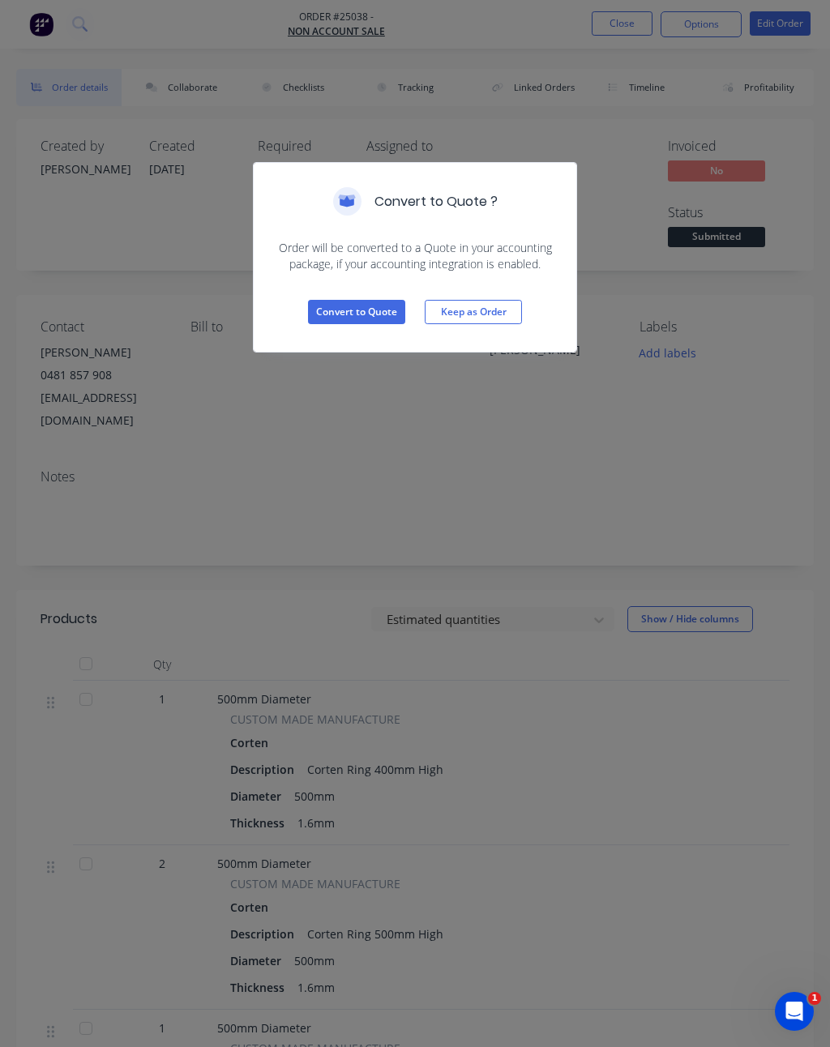
click at [368, 313] on button "Convert to Quote" at bounding box center [356, 312] width 97 height 24
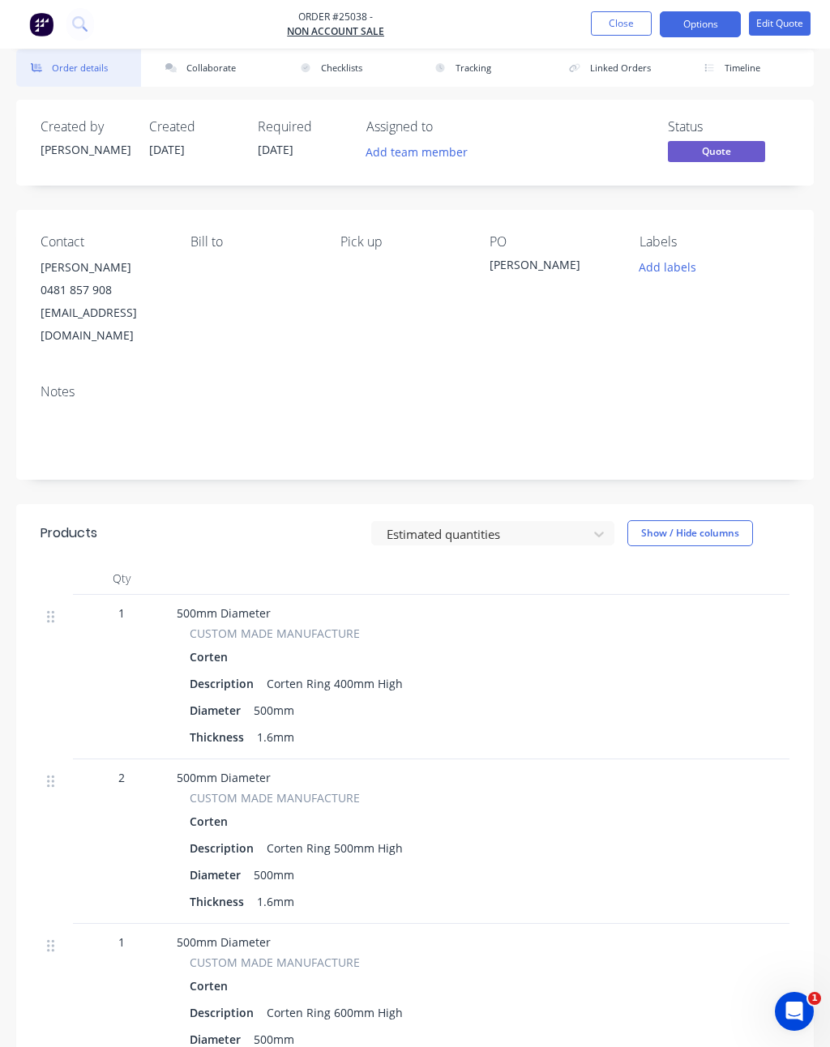
scroll to position [0, 0]
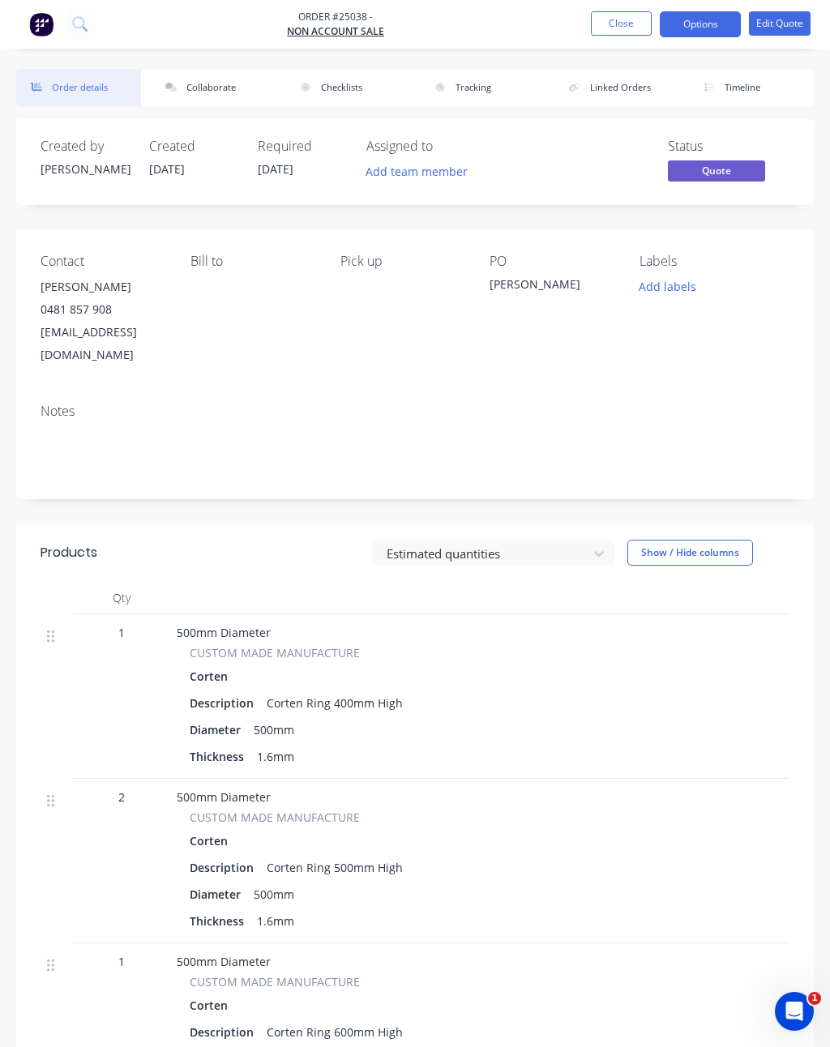
click at [704, 27] on button "Options" at bounding box center [700, 24] width 81 height 26
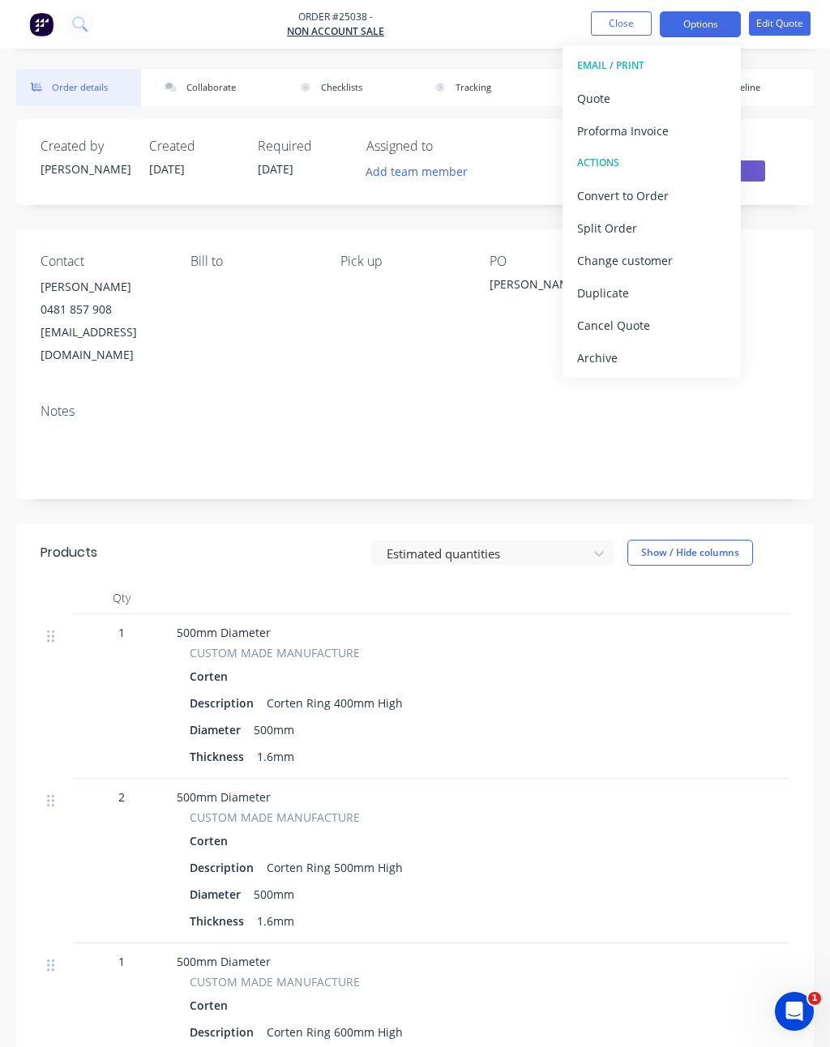
click at [658, 104] on div "Quote" at bounding box center [651, 98] width 149 height 23
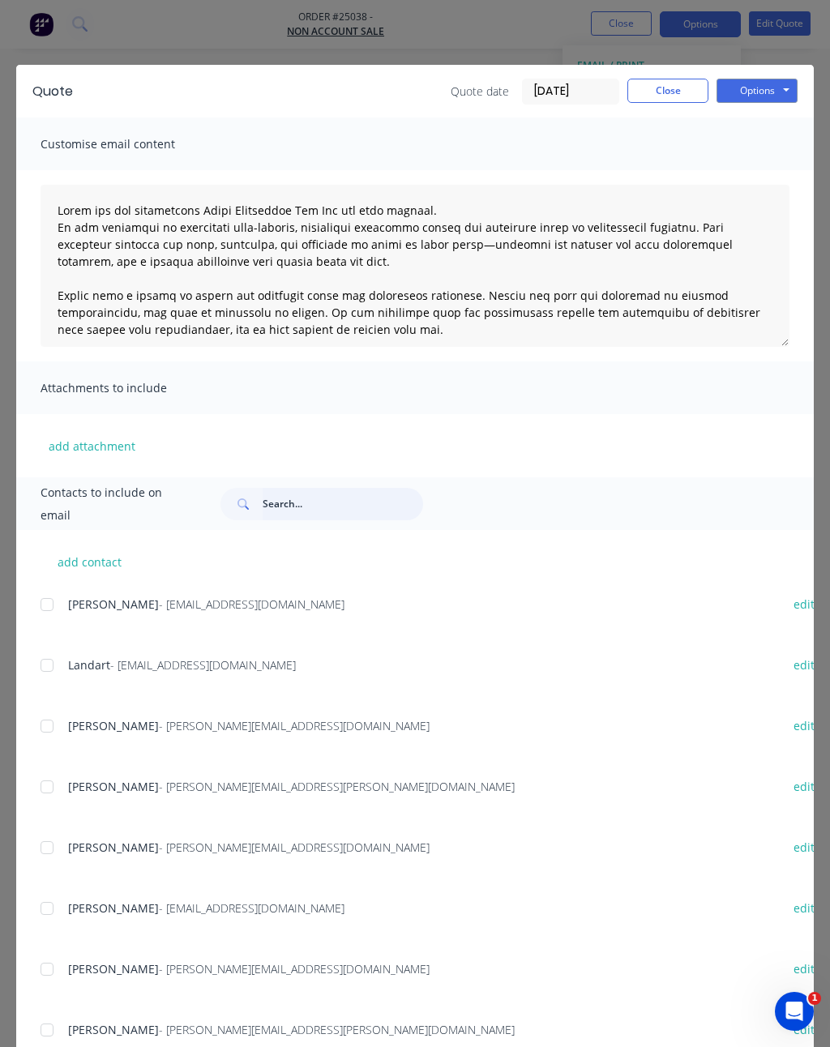
click at [321, 506] on input "text" at bounding box center [343, 504] width 160 height 32
type input "K"
type input "[PERSON_NAME]"
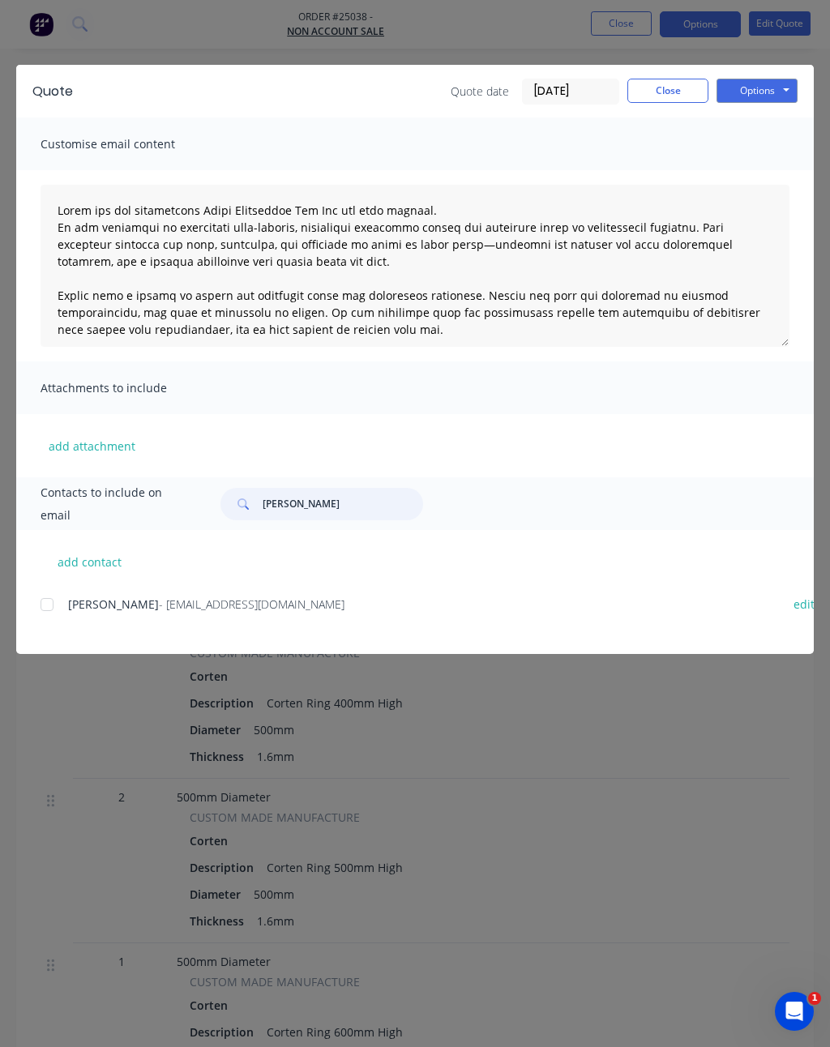
click at [60, 604] on div at bounding box center [47, 604] width 32 height 32
click at [763, 95] on button "Options" at bounding box center [756, 91] width 81 height 24
click at [766, 177] on button "Email" at bounding box center [768, 173] width 104 height 27
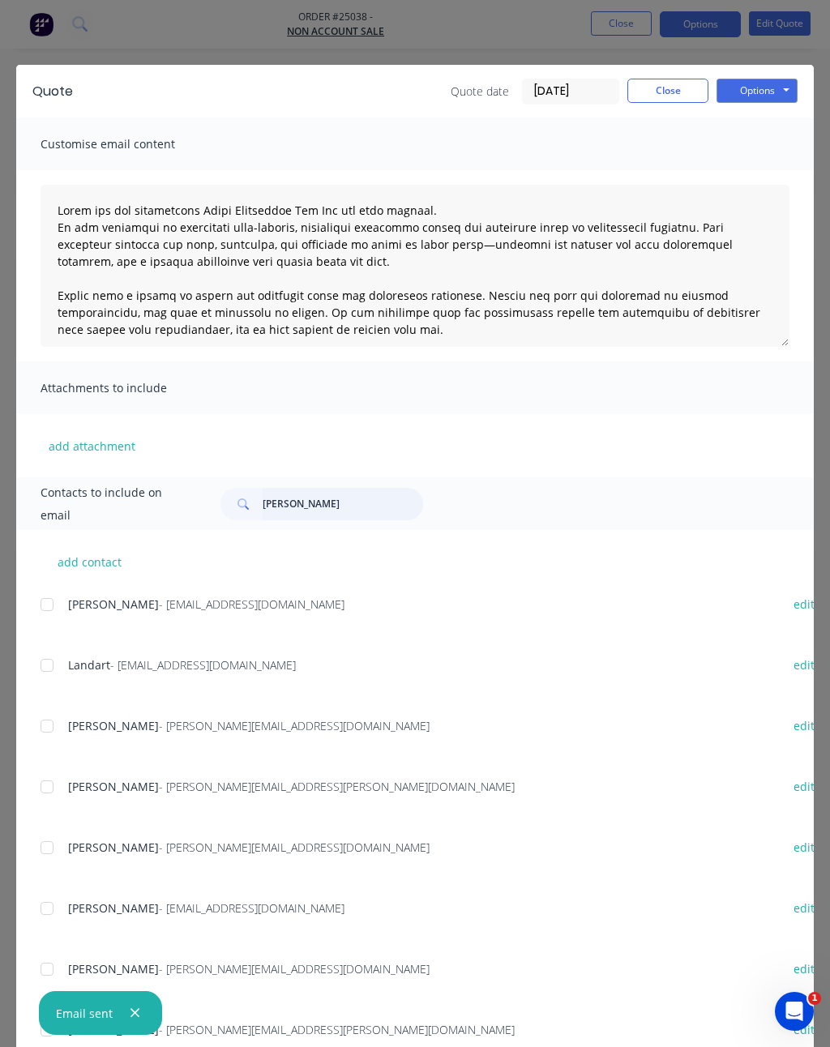
click at [290, 510] on input "[PERSON_NAME]" at bounding box center [343, 504] width 160 height 32
click at [282, 504] on input "[PERSON_NAME]" at bounding box center [343, 504] width 160 height 32
click at [674, 86] on button "Close" at bounding box center [667, 91] width 81 height 24
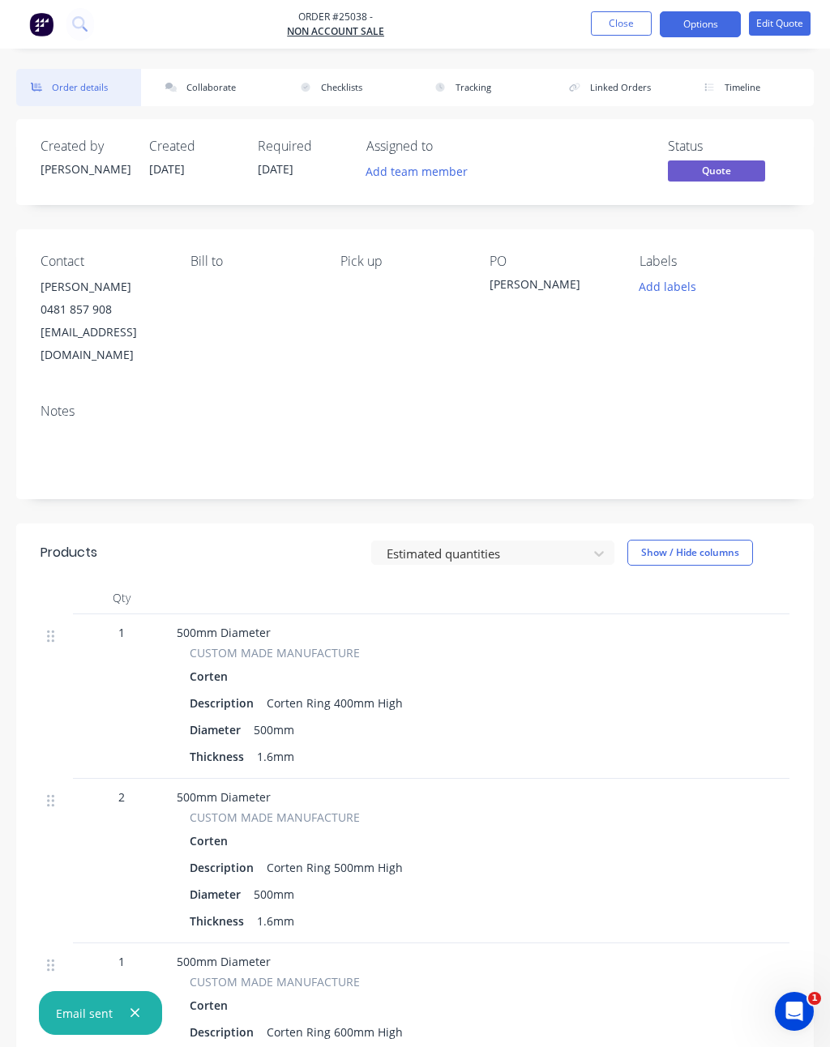
click at [609, 28] on button "Close" at bounding box center [621, 23] width 61 height 24
